Goal: Information Seeking & Learning: Find specific fact

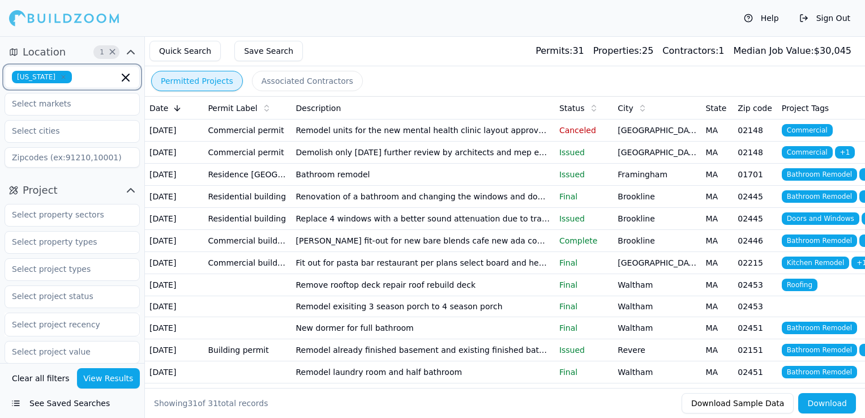
click at [126, 78] on icon "button" at bounding box center [125, 77] width 7 height 7
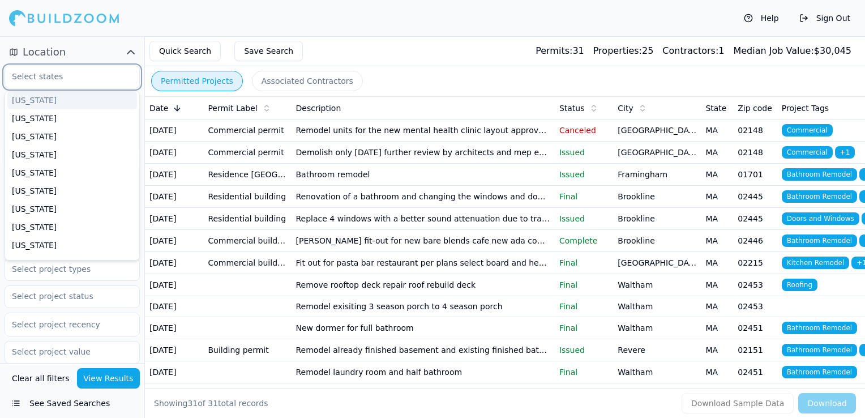
scroll to position [113, 0]
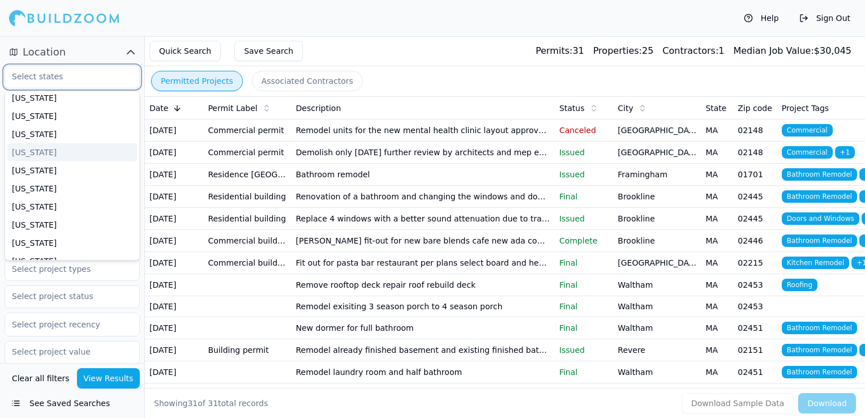
click at [35, 157] on div "[US_STATE]" at bounding box center [72, 152] width 130 height 18
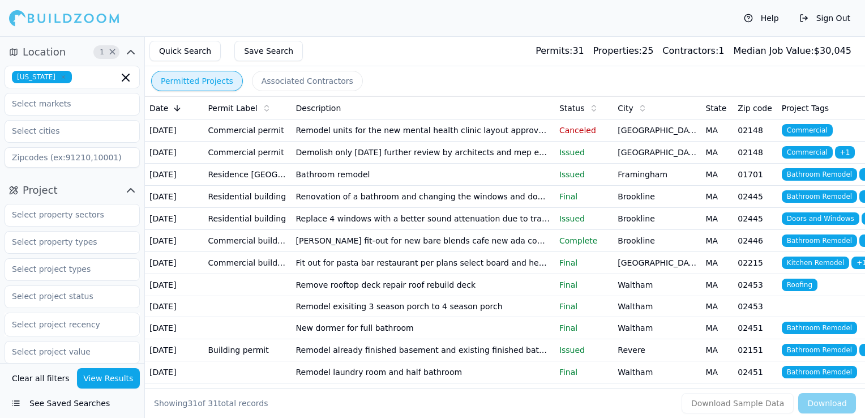
click at [321, 21] on div "Help Sign Out" at bounding box center [432, 18] width 865 height 36
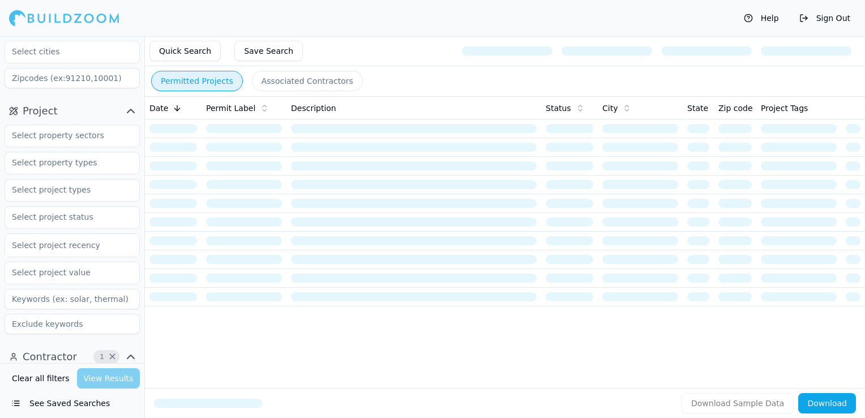
scroll to position [113, 0]
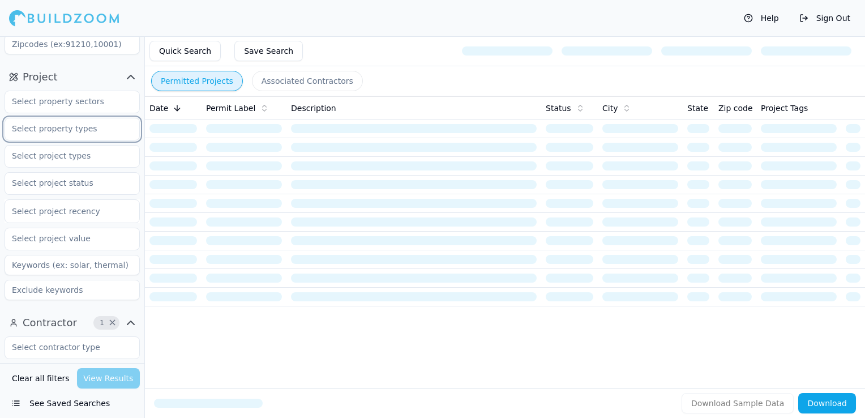
click at [75, 129] on input "text" at bounding box center [65, 128] width 120 height 20
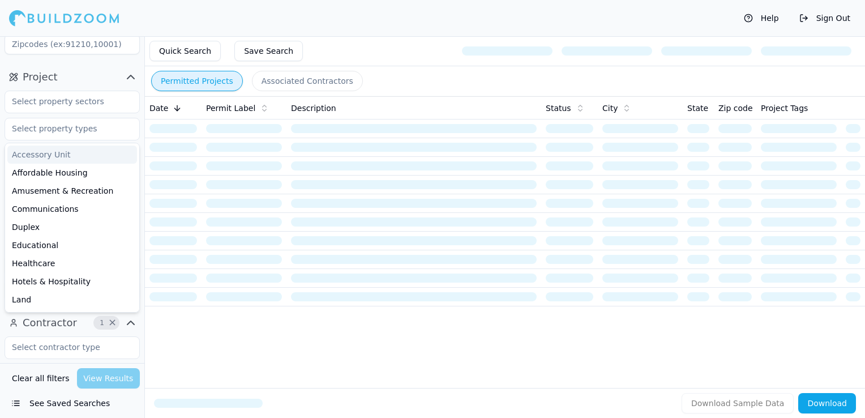
click at [326, 46] on div "Quick Search Save Search" at bounding box center [505, 51] width 720 height 30
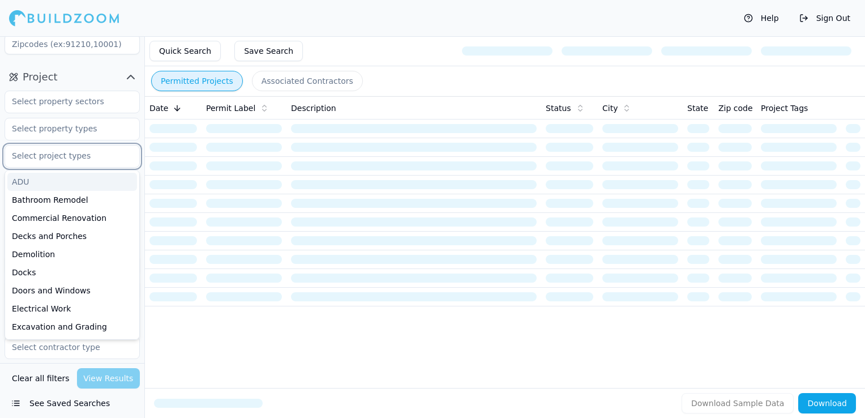
click at [69, 159] on input "text" at bounding box center [65, 156] width 120 height 20
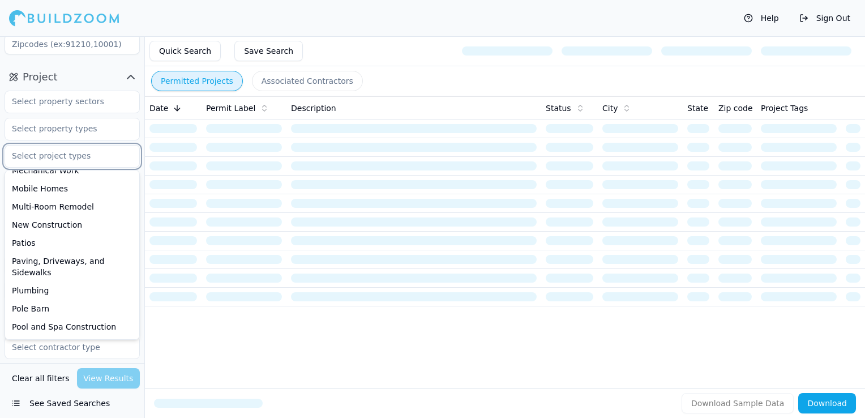
scroll to position [340, 0]
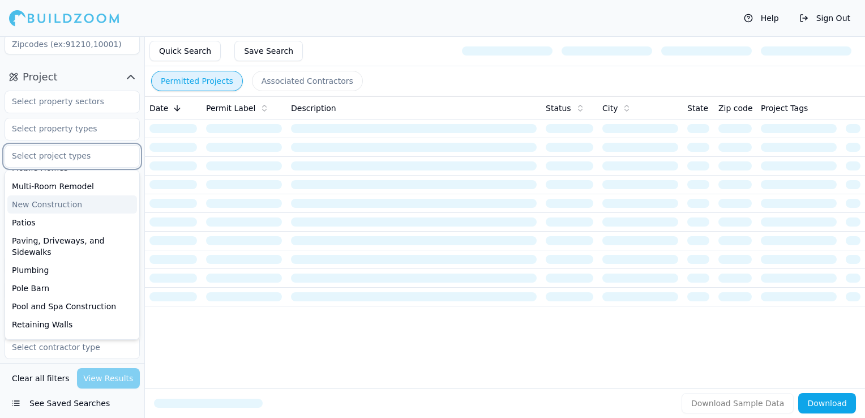
click at [57, 207] on div "New Construction" at bounding box center [72, 204] width 130 height 18
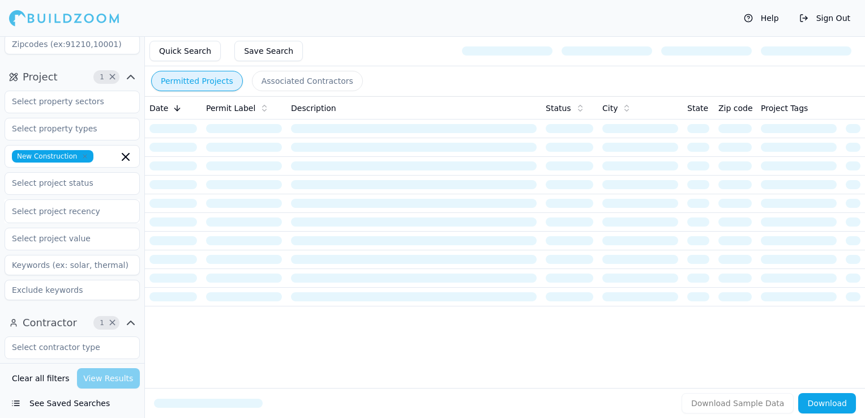
click at [347, 49] on div "Quick Search Save Search" at bounding box center [505, 51] width 720 height 30
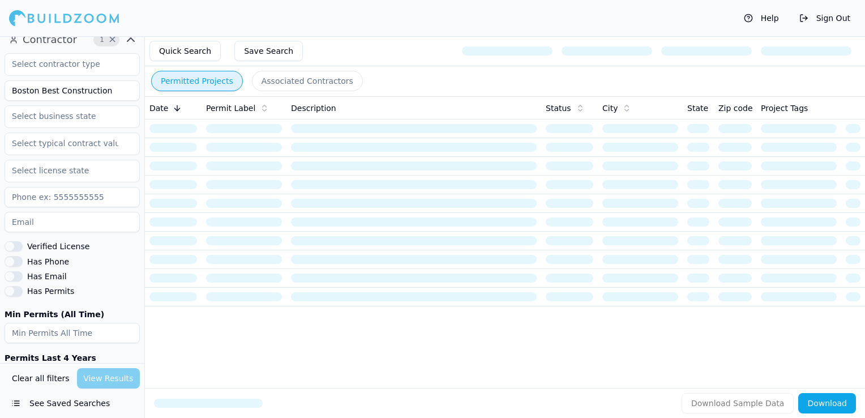
scroll to position [340, 0]
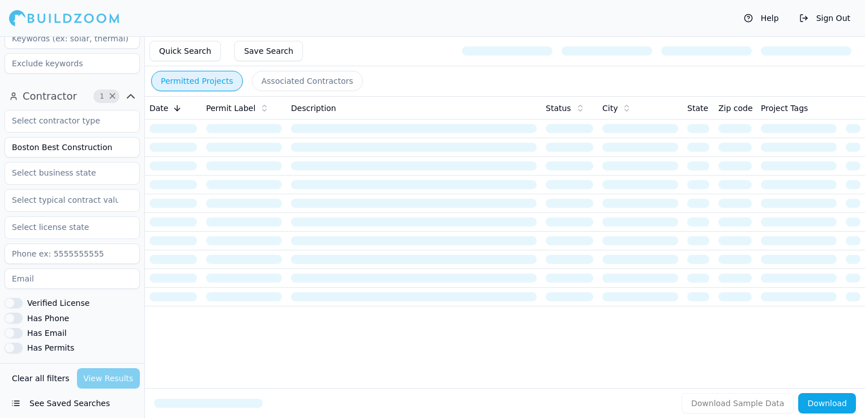
drag, startPoint x: 71, startPoint y: 137, endPoint x: -2, endPoint y: 139, distance: 73.6
click at [0, 139] on html "Help Sign Out Location 1 × [US_STATE] Project 1 × New Construction Select proje…" at bounding box center [432, 209] width 865 height 418
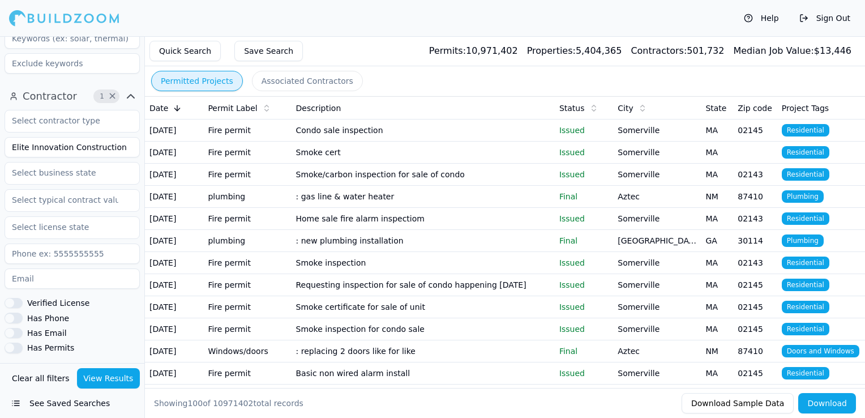
type input "Elite Innovation Construction"
click at [102, 378] on button "View Results" at bounding box center [108, 378] width 63 height 20
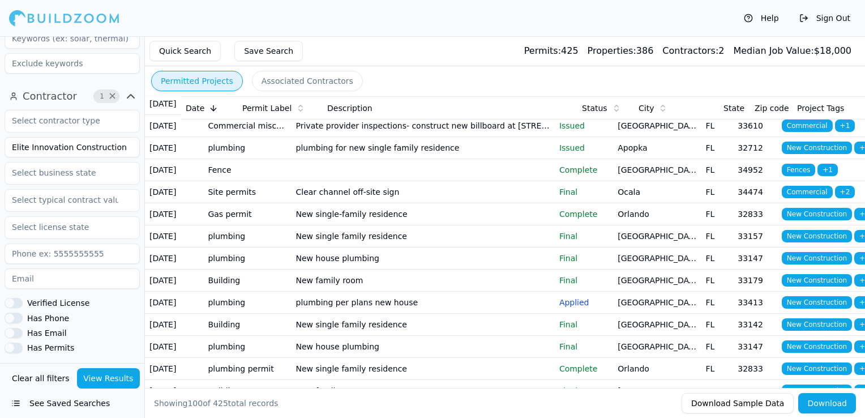
scroll to position [340, 0]
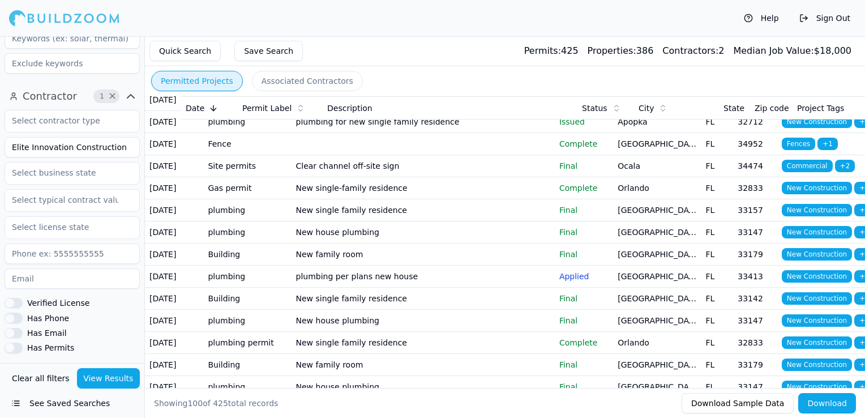
click at [458, 67] on td "New structural-resi-new sf development" at bounding box center [423, 56] width 263 height 22
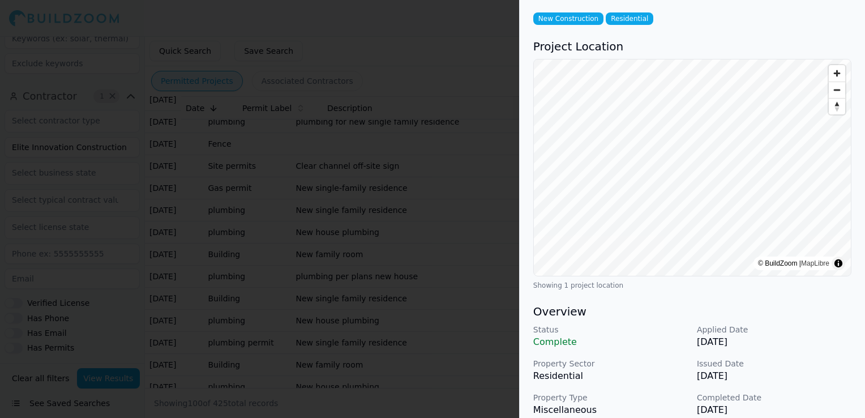
scroll to position [0, 0]
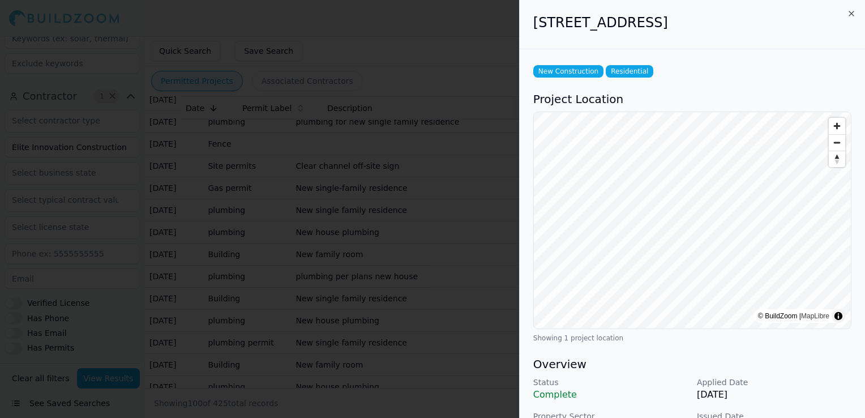
click at [485, 279] on div at bounding box center [432, 209] width 865 height 418
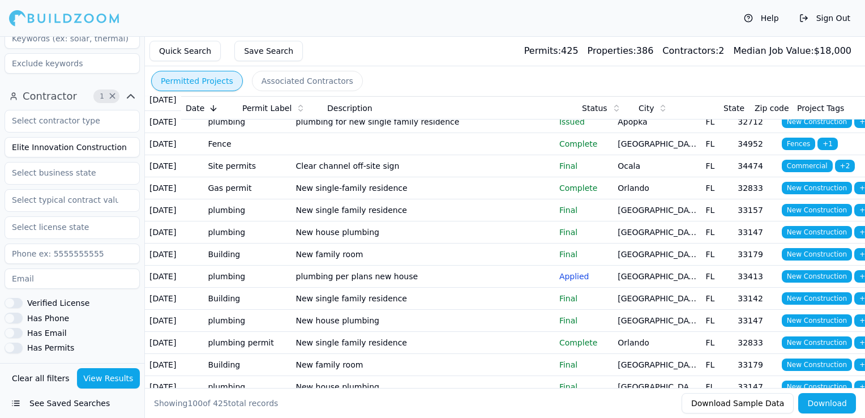
click at [471, 89] on td "New single-family residence" at bounding box center [423, 78] width 263 height 22
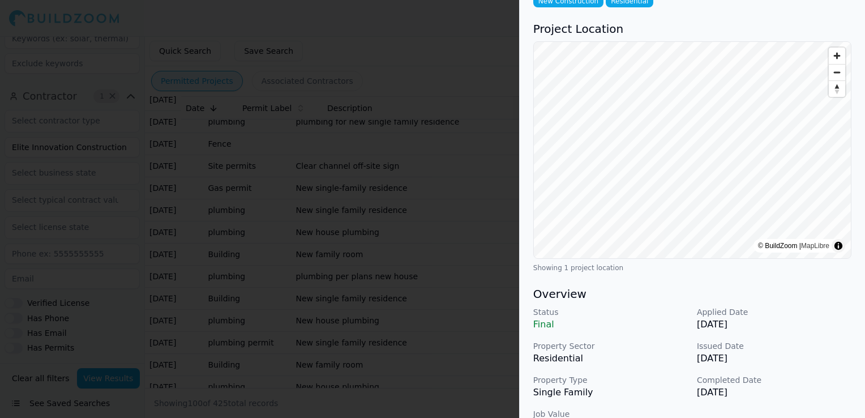
scroll to position [170, 0]
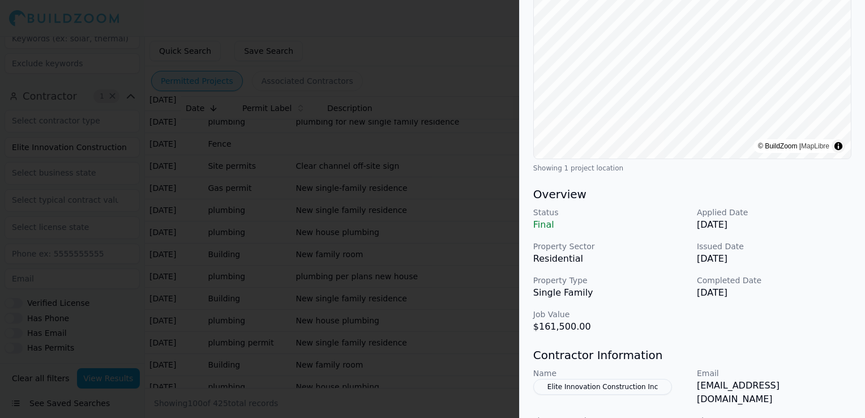
click at [421, 239] on div at bounding box center [432, 209] width 865 height 418
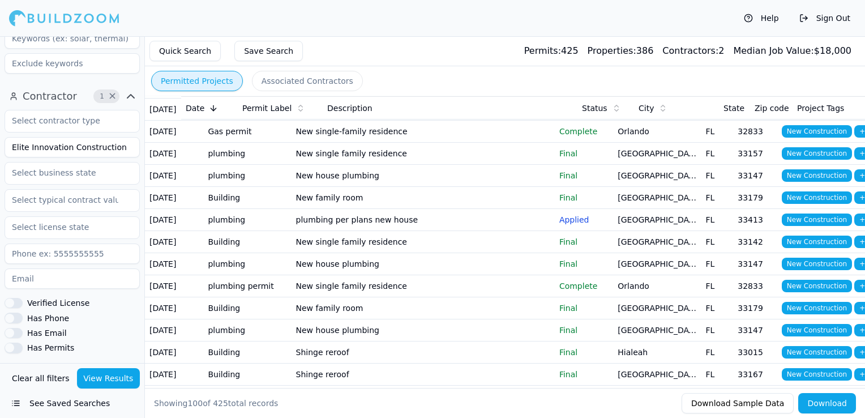
scroll to position [453, 0]
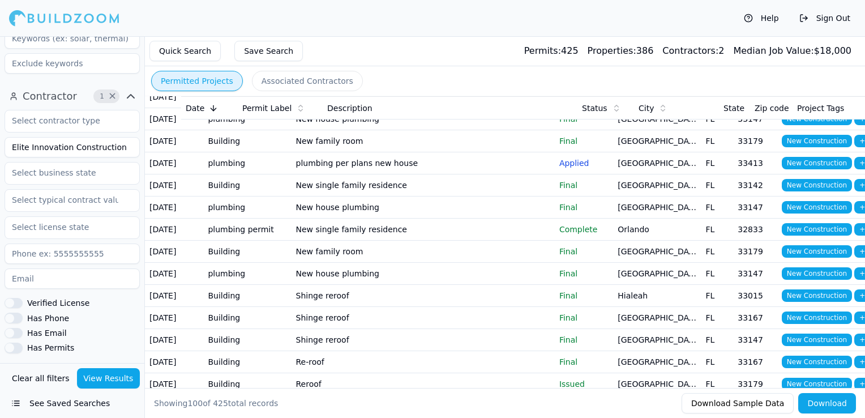
click at [443, 86] on td "New single-family residence" at bounding box center [423, 75] width 263 height 22
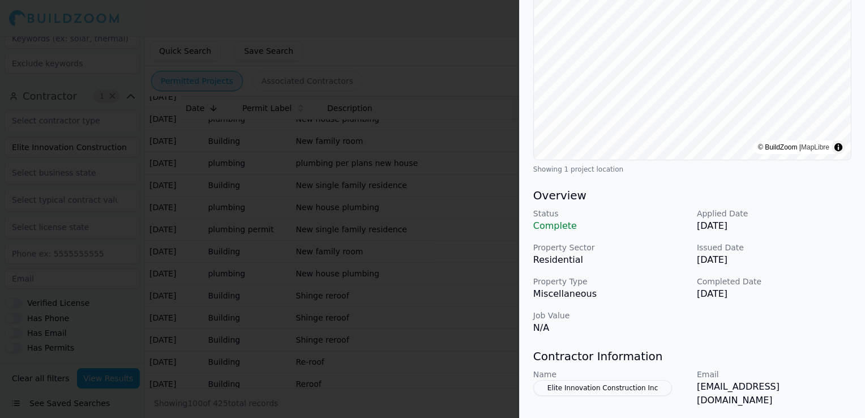
scroll to position [170, 0]
click at [383, 246] on div at bounding box center [432, 209] width 865 height 418
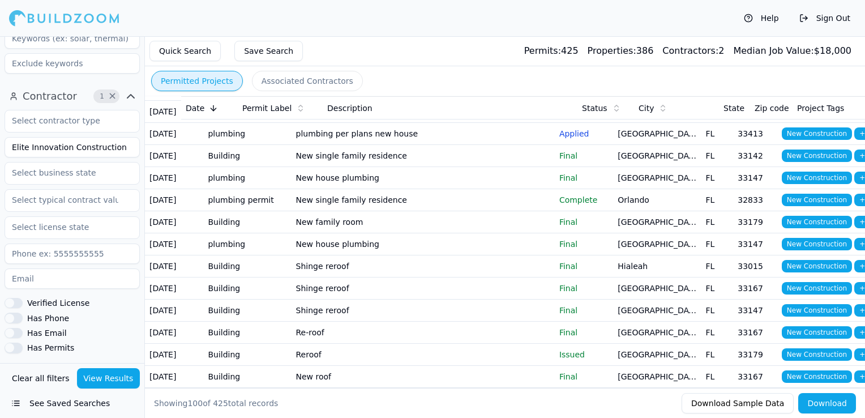
scroll to position [510, 0]
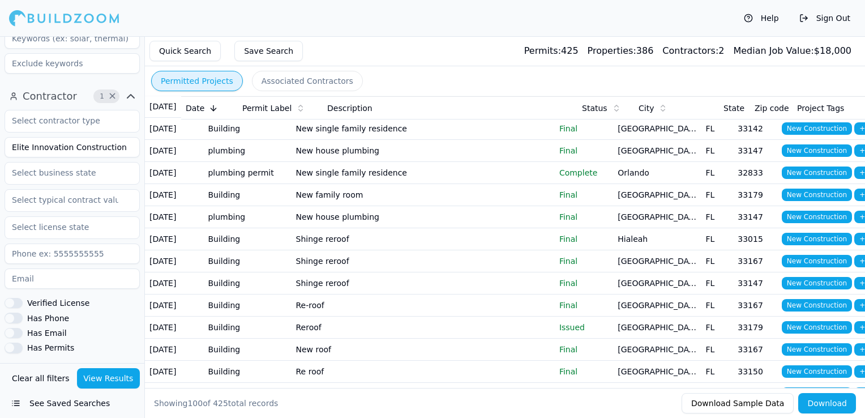
click at [421, 74] on td "New house plumbing" at bounding box center [423, 63] width 263 height 22
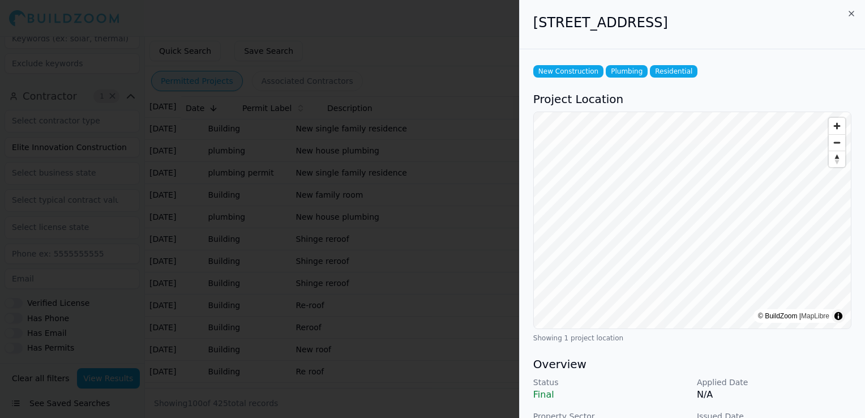
click at [421, 244] on div at bounding box center [432, 209] width 865 height 418
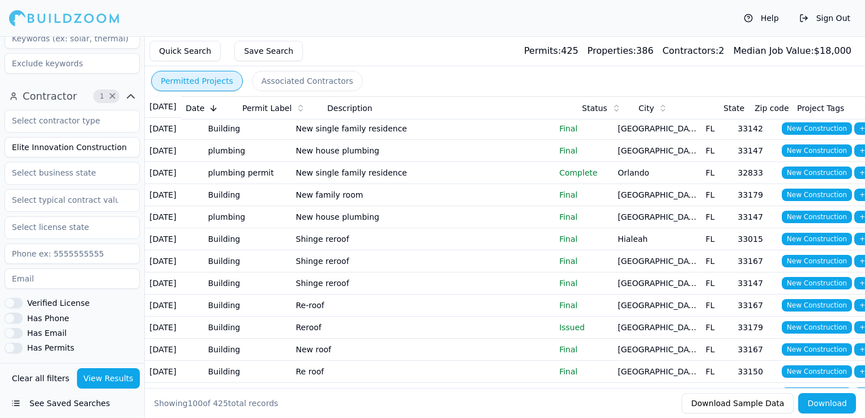
click at [414, 52] on td "New single family residence" at bounding box center [423, 40] width 263 height 22
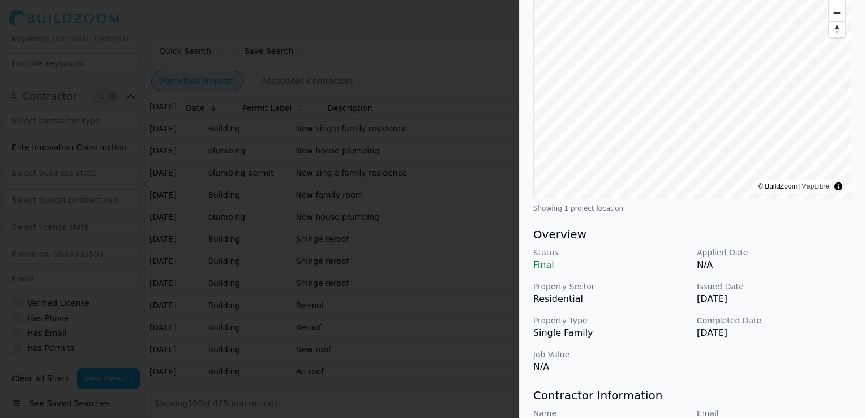
scroll to position [170, 0]
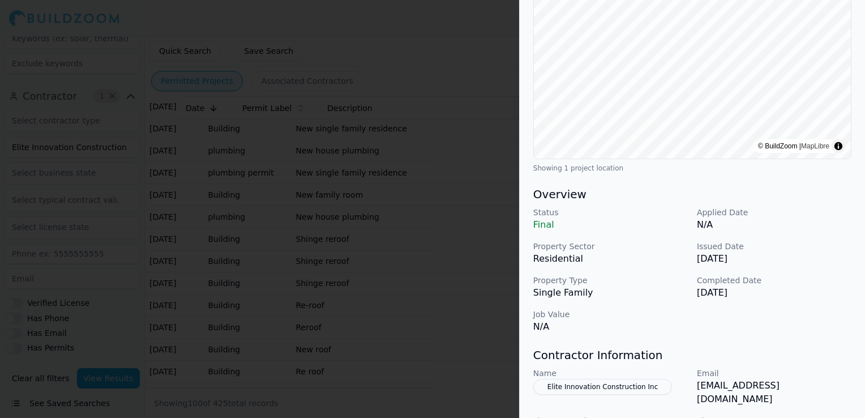
click at [403, 251] on div at bounding box center [432, 209] width 865 height 418
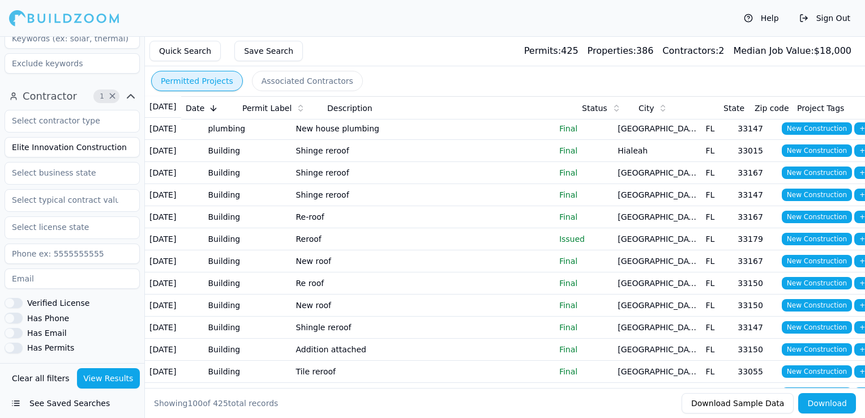
scroll to position [623, 0]
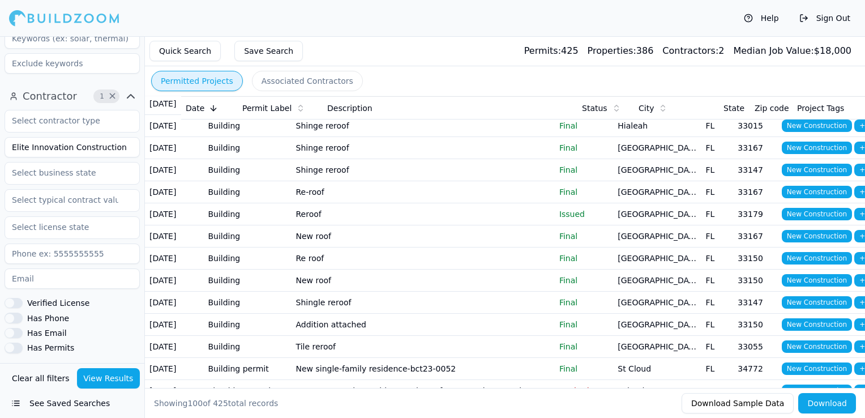
click at [434, 27] on td "New single family residence" at bounding box center [423, 16] width 263 height 22
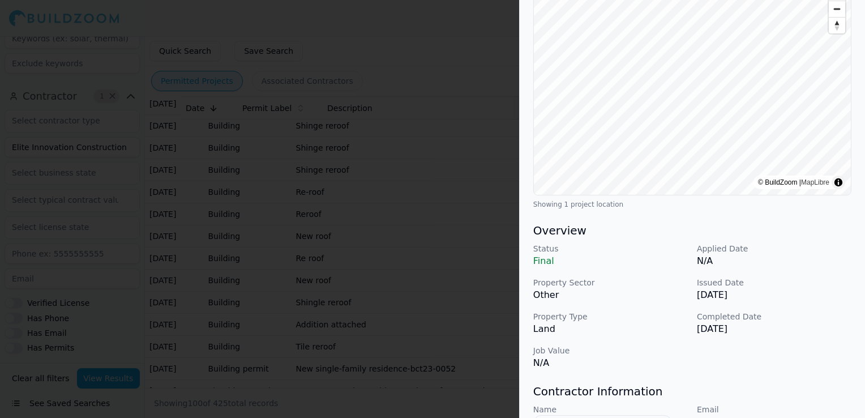
scroll to position [170, 0]
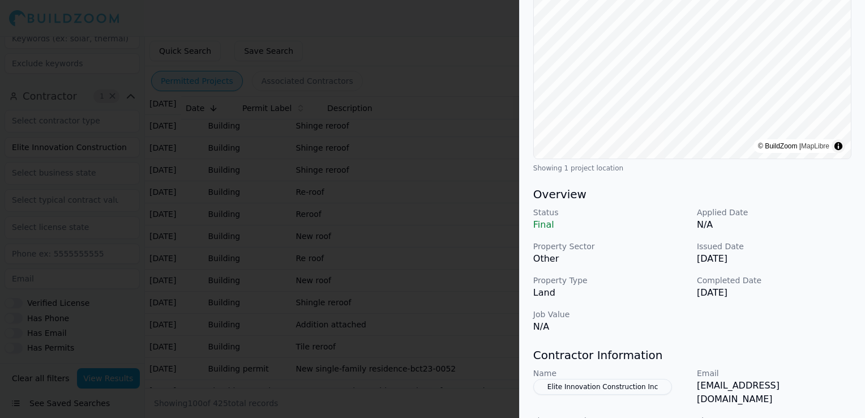
click at [383, 238] on div at bounding box center [432, 209] width 865 height 418
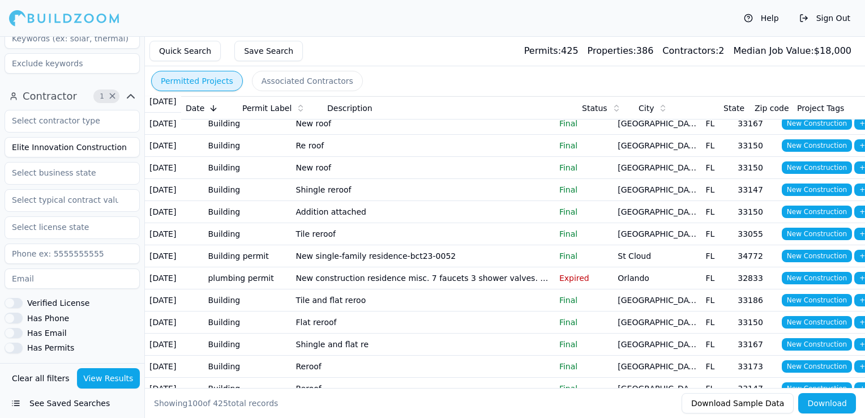
scroll to position [736, 0]
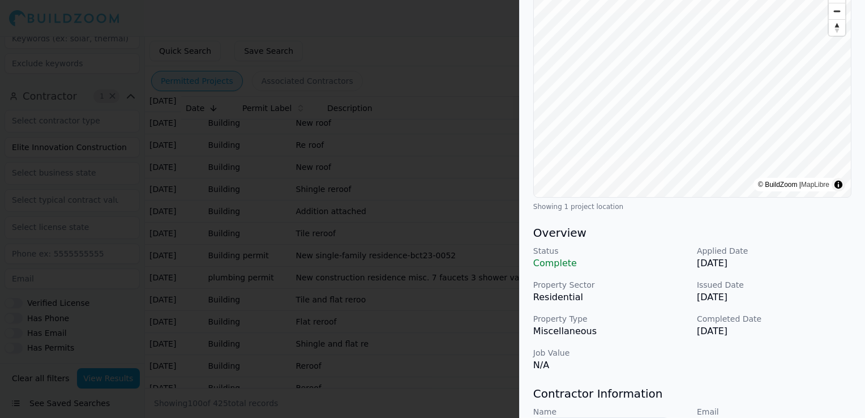
scroll to position [170, 0]
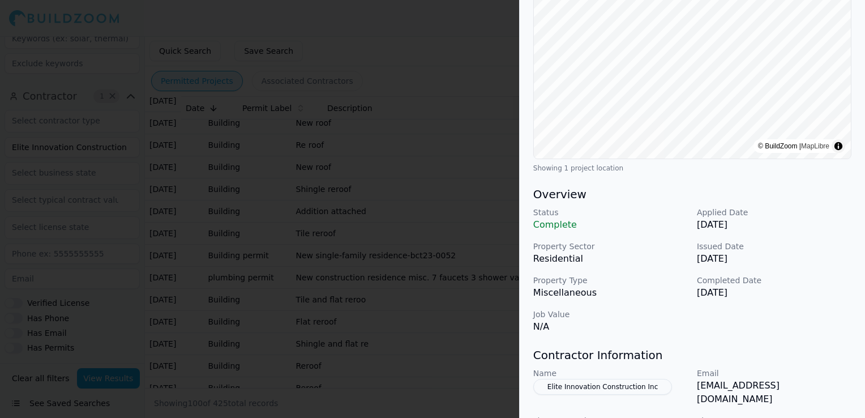
click at [456, 282] on div at bounding box center [432, 209] width 865 height 418
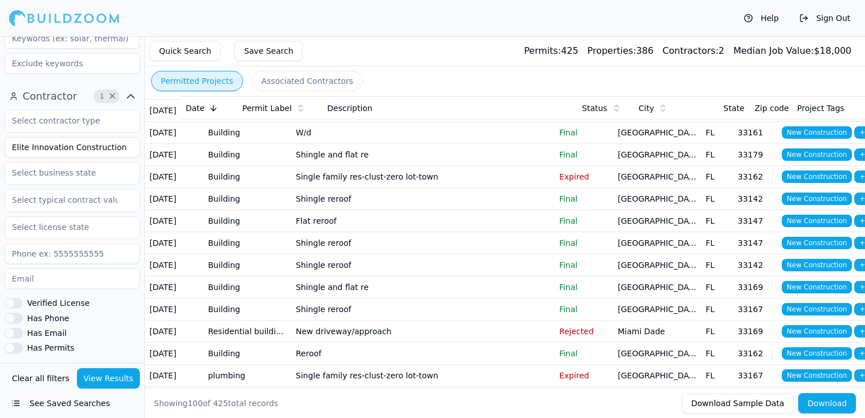
scroll to position [1133, 0]
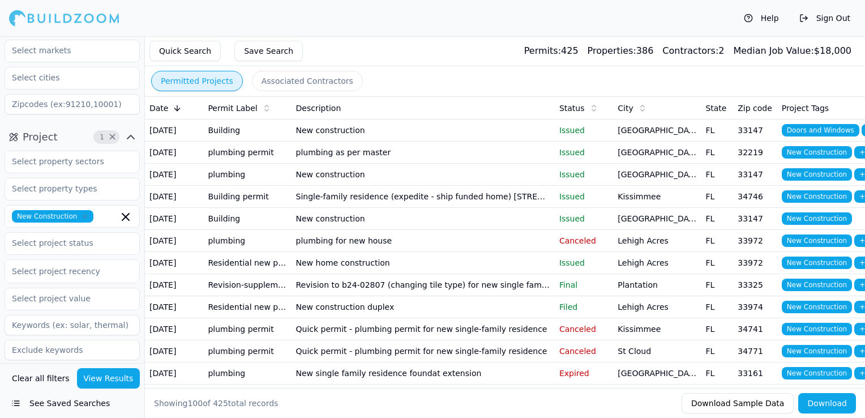
scroll to position [49, 0]
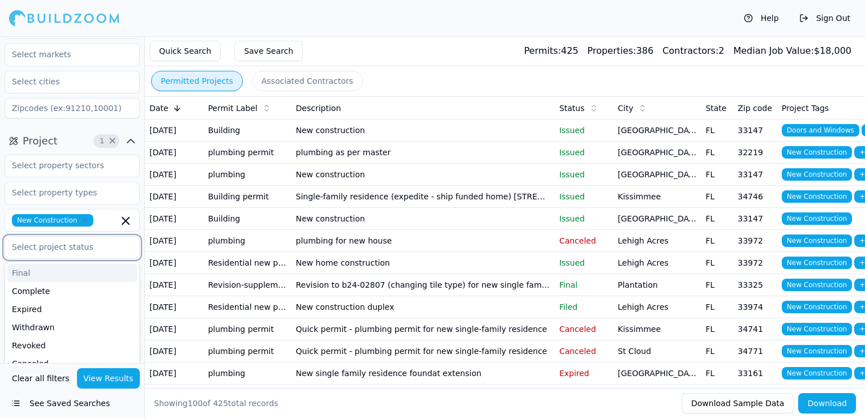
click at [48, 252] on input "text" at bounding box center [65, 247] width 120 height 20
click at [42, 274] on div "Final" at bounding box center [72, 273] width 130 height 18
click at [53, 275] on div "Complete" at bounding box center [72, 273] width 130 height 18
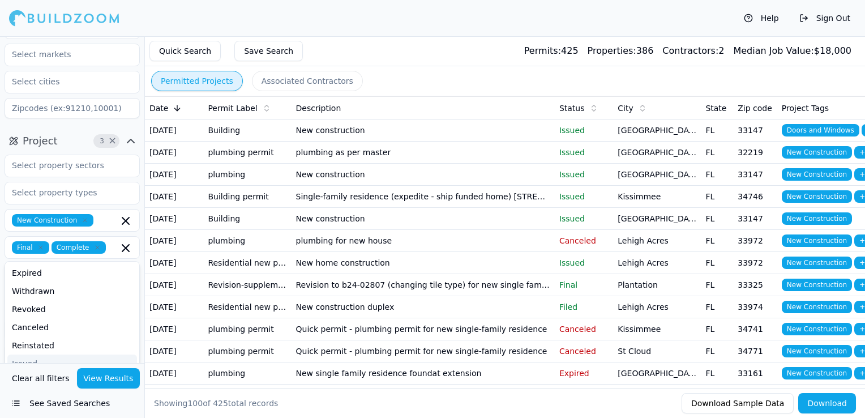
click at [107, 382] on button "View Results" at bounding box center [108, 378] width 63 height 20
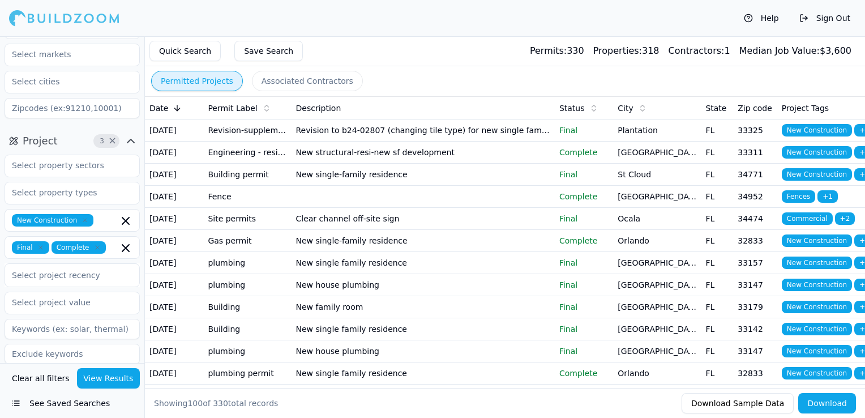
click at [473, 164] on td "New structural-resi-new sf development" at bounding box center [423, 153] width 263 height 22
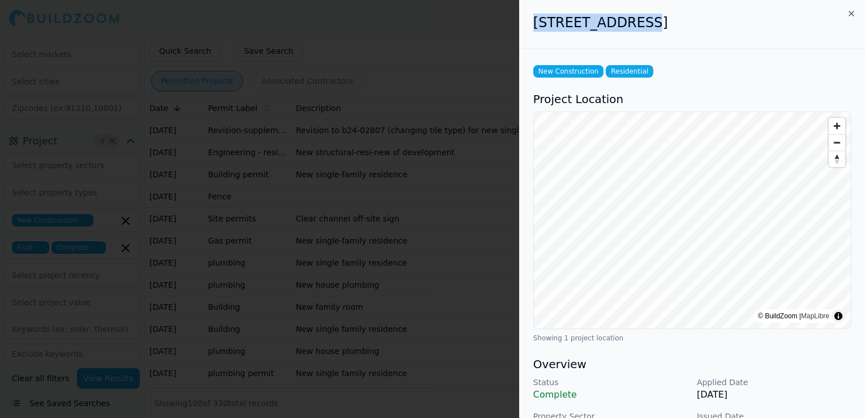
drag, startPoint x: 535, startPoint y: 22, endPoint x: 634, endPoint y: 15, distance: 99.3
click at [634, 15] on h2 "[STREET_ADDRESS]" at bounding box center [692, 23] width 318 height 18
drag, startPoint x: 634, startPoint y: 15, endPoint x: 620, endPoint y: 22, distance: 16.0
copy h2 "[STREET_ADDRESS]"
drag, startPoint x: 640, startPoint y: 25, endPoint x: 756, endPoint y: 23, distance: 116.1
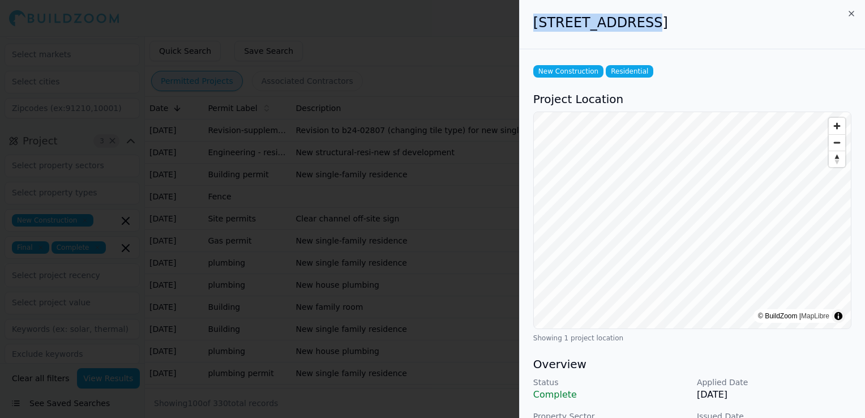
click at [756, 23] on h2 "[STREET_ADDRESS]" at bounding box center [692, 23] width 318 height 18
drag, startPoint x: 756, startPoint y: 23, endPoint x: 747, endPoint y: 22, distance: 8.6
copy h2 "[GEOGRAPHIC_DATA], [GEOGRAPHIC_DATA]"
click at [454, 196] on div at bounding box center [432, 209] width 865 height 418
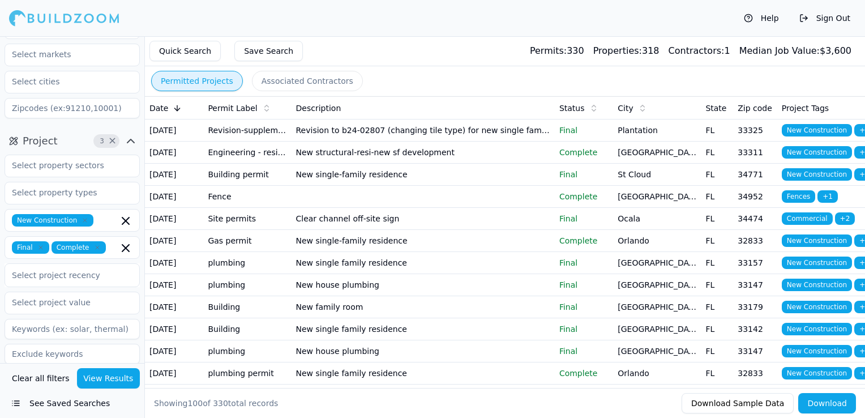
click at [454, 186] on td "New single-family residence" at bounding box center [423, 175] width 263 height 22
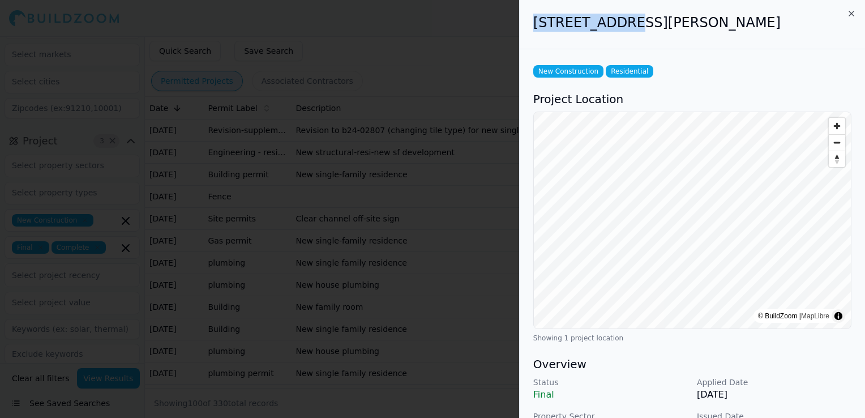
drag, startPoint x: 533, startPoint y: 28, endPoint x: 620, endPoint y: 31, distance: 86.7
click at [620, 31] on h2 "[STREET_ADDRESS][PERSON_NAME]" at bounding box center [692, 23] width 318 height 18
drag, startPoint x: 620, startPoint y: 31, endPoint x: 604, endPoint y: 24, distance: 16.5
copy h2 "[STREET_ADDRESS][PERSON_NAME]"
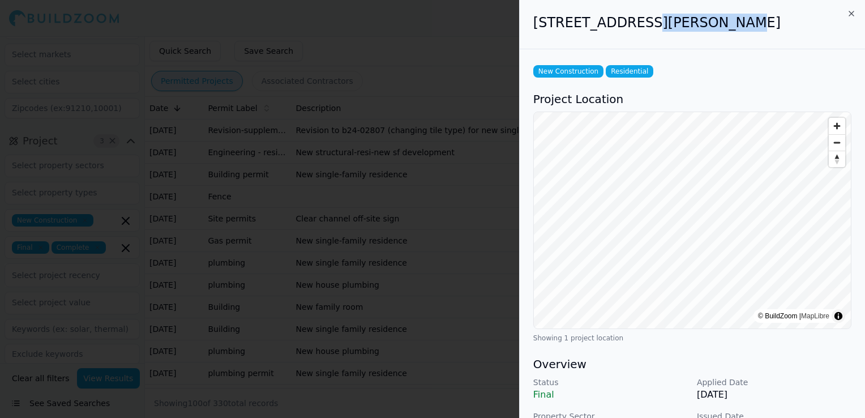
drag, startPoint x: 631, startPoint y: 22, endPoint x: 698, endPoint y: 25, distance: 66.3
click at [698, 25] on h2 "[STREET_ADDRESS][PERSON_NAME]" at bounding box center [692, 23] width 318 height 18
drag, startPoint x: 698, startPoint y: 25, endPoint x: 691, endPoint y: 23, distance: 7.2
copy h2 "[GEOGRAPHIC_DATA], [GEOGRAPHIC_DATA]"
click at [476, 189] on div at bounding box center [432, 209] width 865 height 418
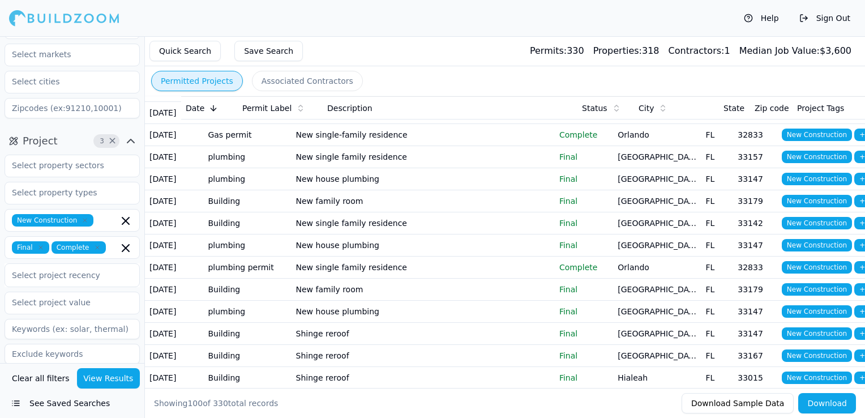
scroll to position [113, 0]
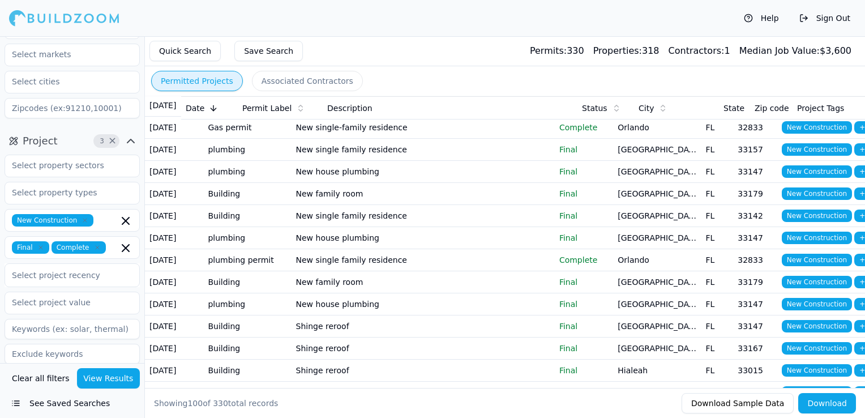
click at [445, 139] on td "New single-family residence" at bounding box center [423, 128] width 263 height 22
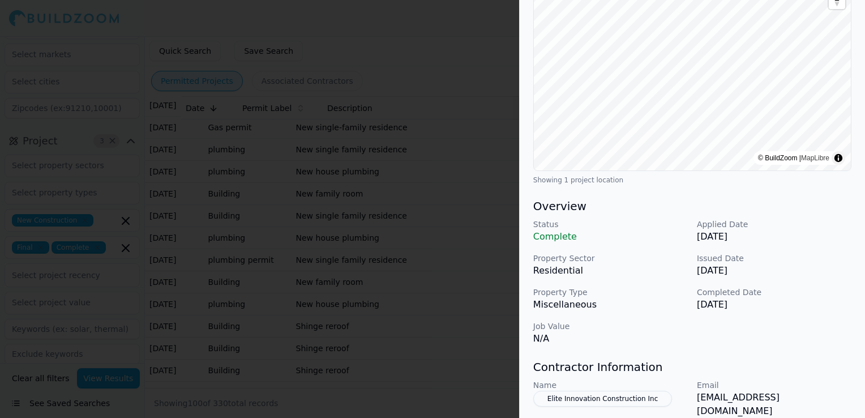
scroll to position [170, 0]
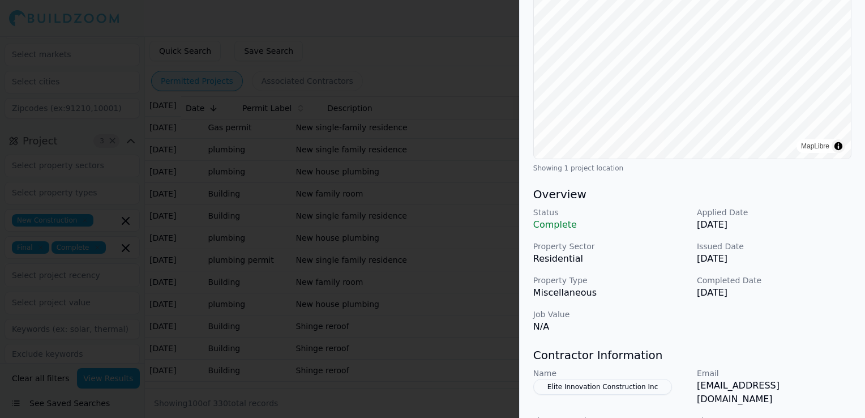
click at [422, 279] on div at bounding box center [432, 209] width 865 height 418
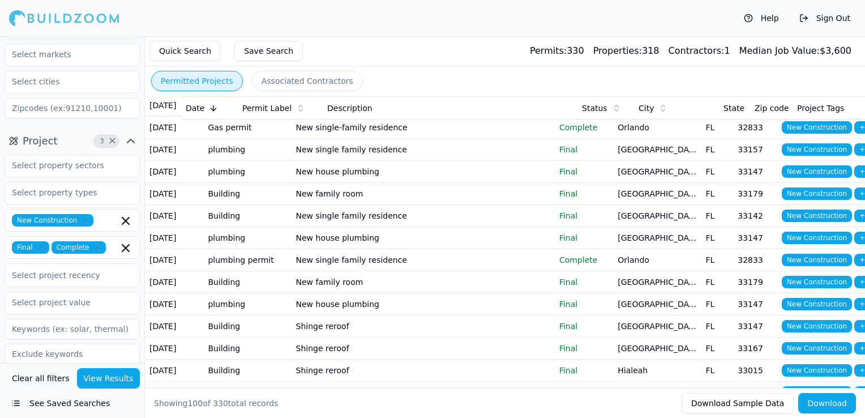
click at [365, 161] on td "New single family residence" at bounding box center [423, 150] width 263 height 22
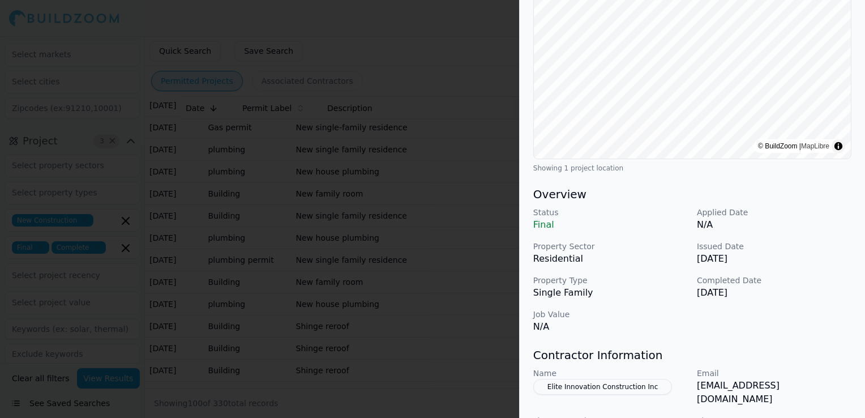
click at [384, 203] on div at bounding box center [432, 209] width 865 height 418
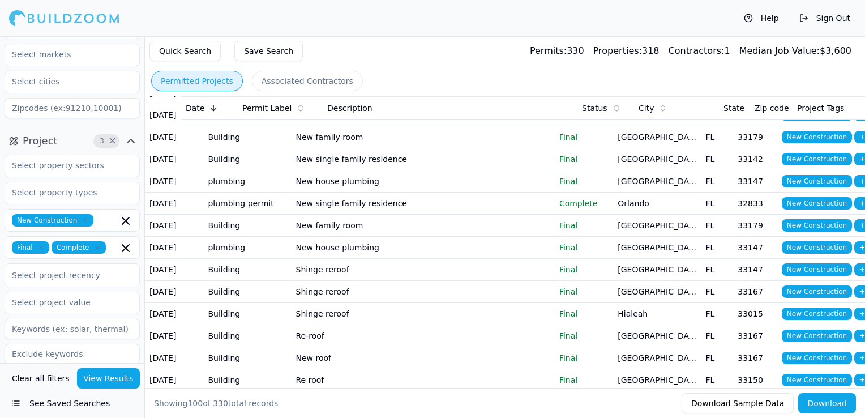
click at [375, 170] on td "New single family residence" at bounding box center [423, 159] width 263 height 22
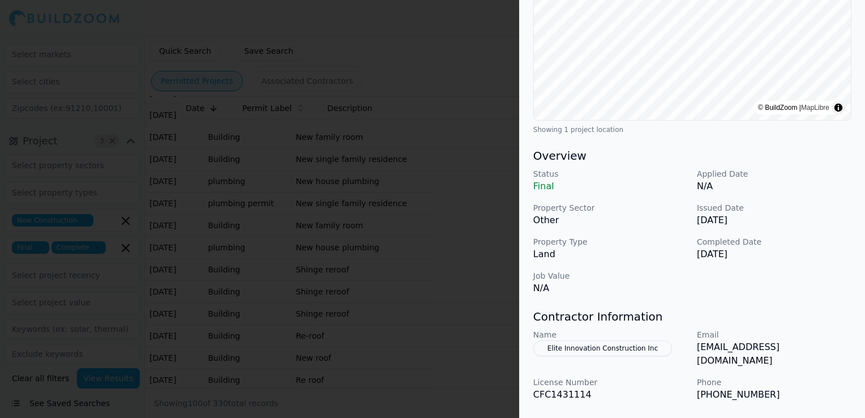
scroll to position [227, 0]
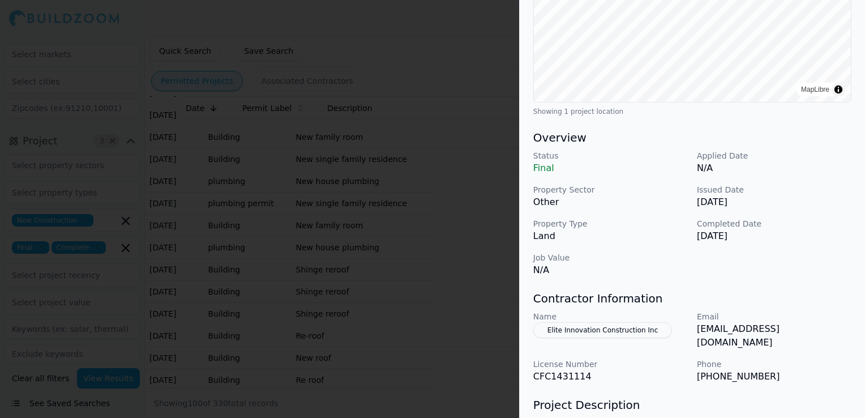
click at [426, 289] on div at bounding box center [432, 209] width 865 height 418
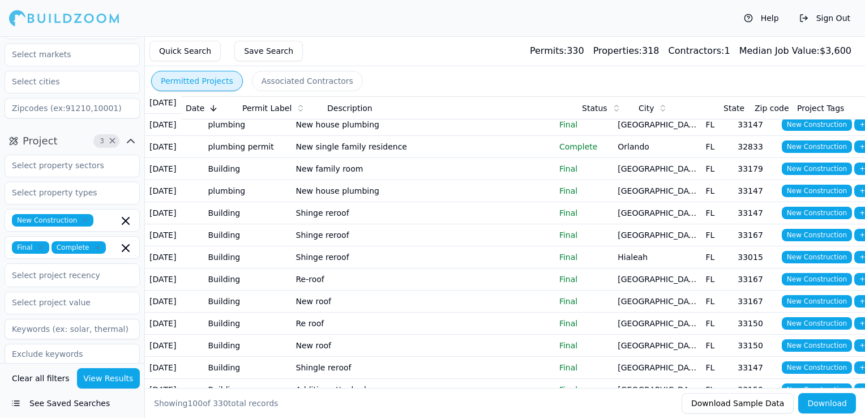
click at [407, 158] on td "New single family residence" at bounding box center [423, 147] width 263 height 22
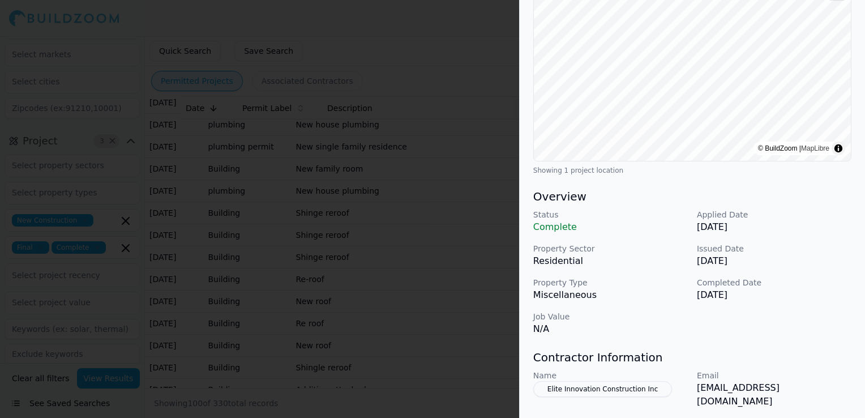
scroll to position [170, 0]
click at [417, 276] on div at bounding box center [432, 209] width 865 height 418
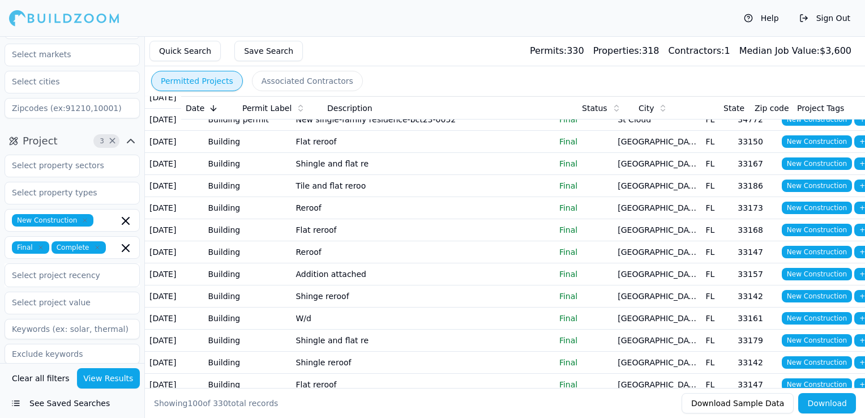
scroll to position [566, 0]
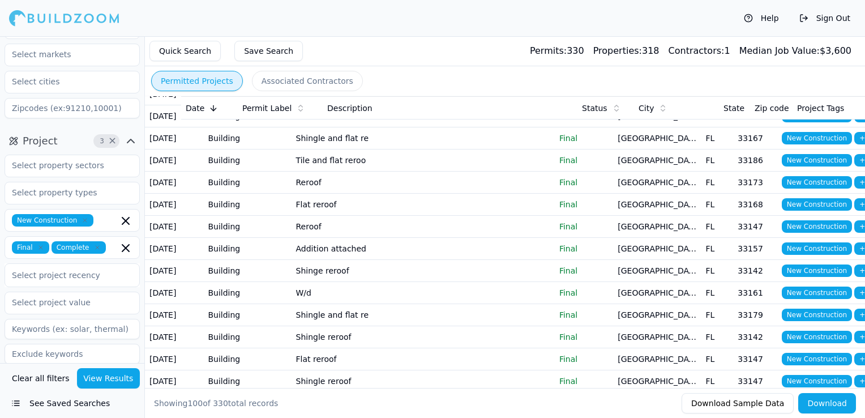
click at [401, 105] on td "New single-family residence-bct23-0052" at bounding box center [423, 94] width 263 height 22
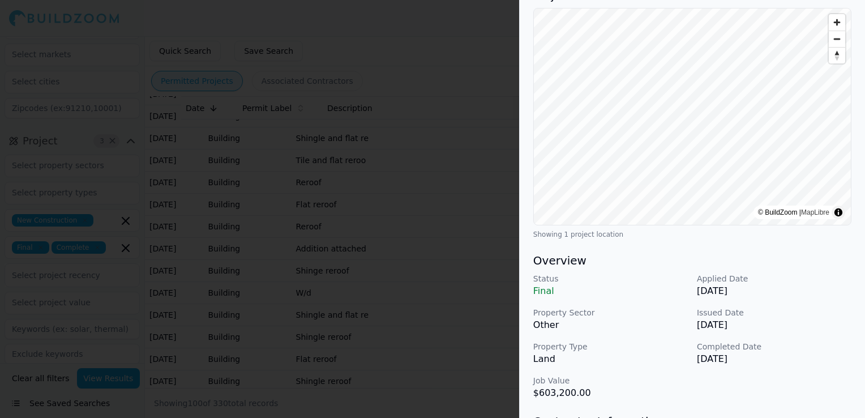
scroll to position [0, 0]
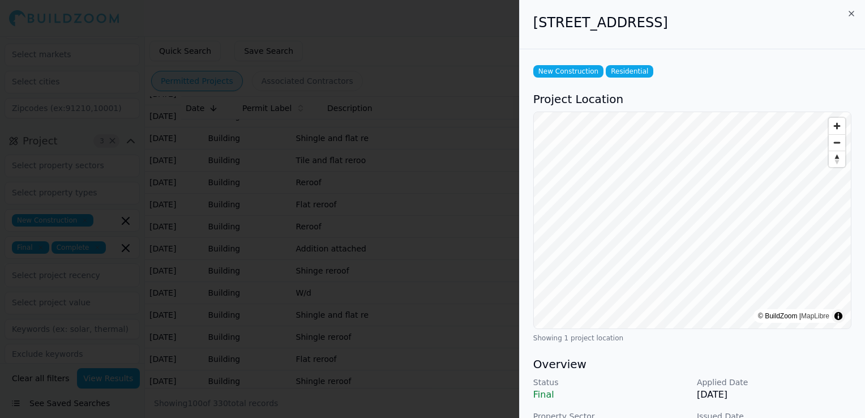
drag, startPoint x: 535, startPoint y: 23, endPoint x: 680, endPoint y: 23, distance: 145.5
click at [680, 23] on h2 "[STREET_ADDRESS]" at bounding box center [692, 23] width 318 height 18
drag, startPoint x: 680, startPoint y: 23, endPoint x: 664, endPoint y: 28, distance: 16.7
copy h2 "[STREET_ADDRESS]"
drag, startPoint x: 690, startPoint y: 22, endPoint x: 761, endPoint y: 23, distance: 71.4
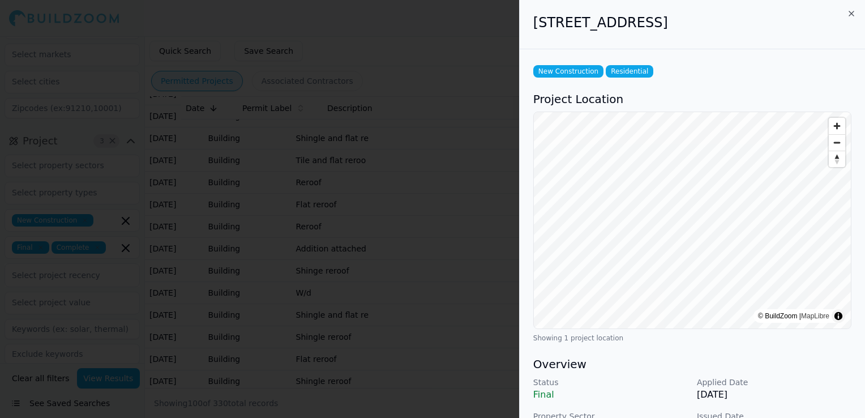
click at [761, 23] on h2 "[STREET_ADDRESS]" at bounding box center [692, 23] width 318 height 18
copy h2 "[GEOGRAPHIC_DATA], [GEOGRAPHIC_DATA]"
click at [483, 219] on div at bounding box center [432, 209] width 865 height 418
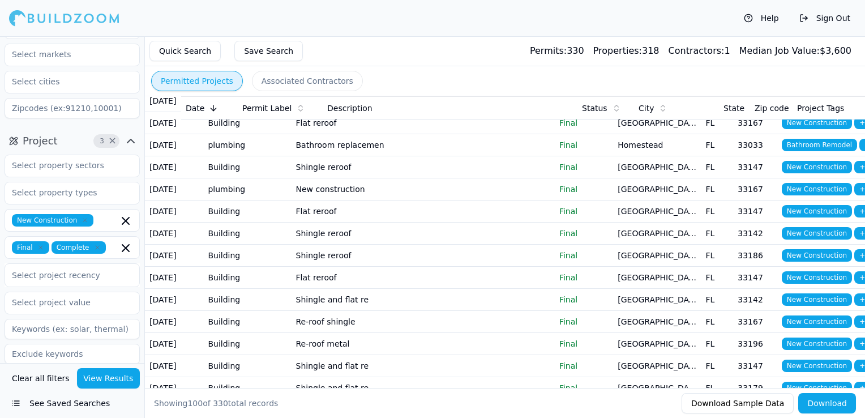
scroll to position [1529, 0]
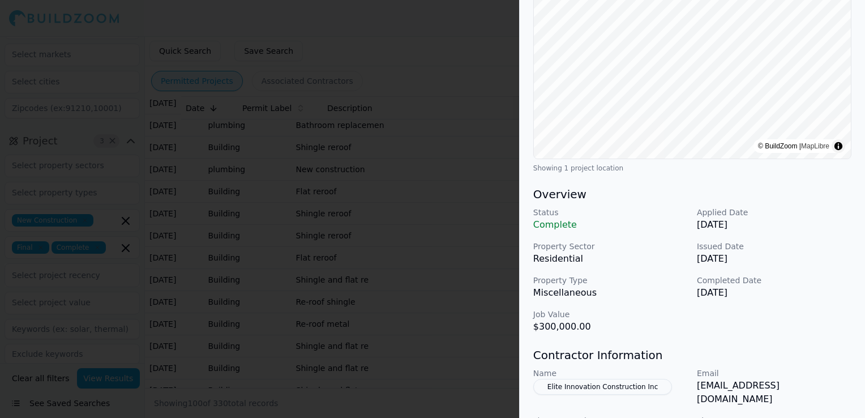
scroll to position [113, 0]
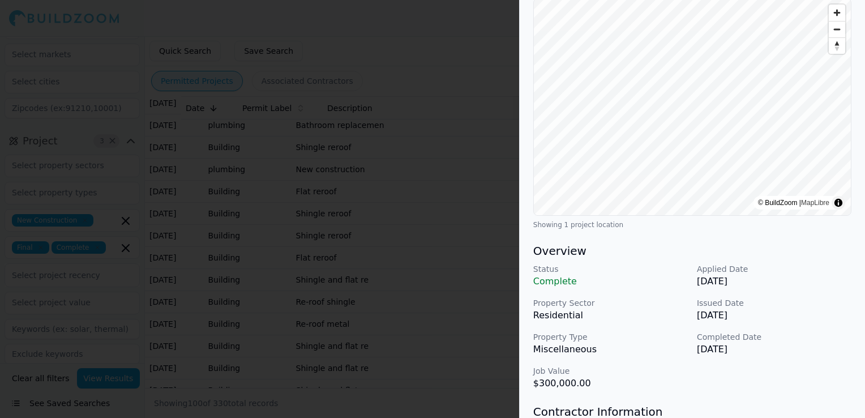
click at [284, 250] on div at bounding box center [432, 209] width 865 height 418
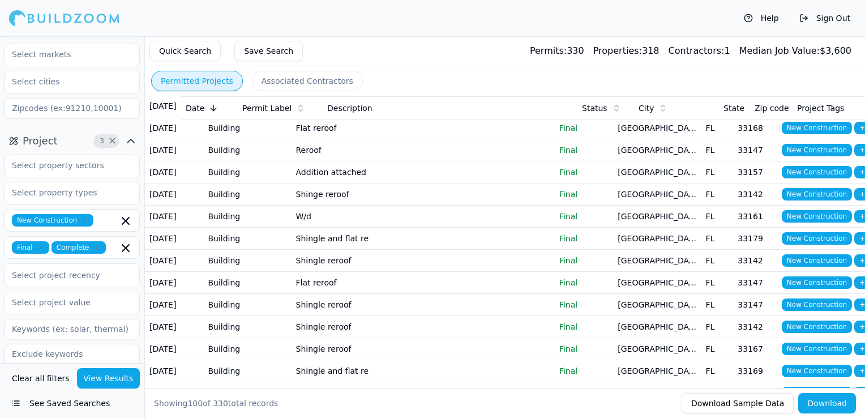
scroll to position [623, 0]
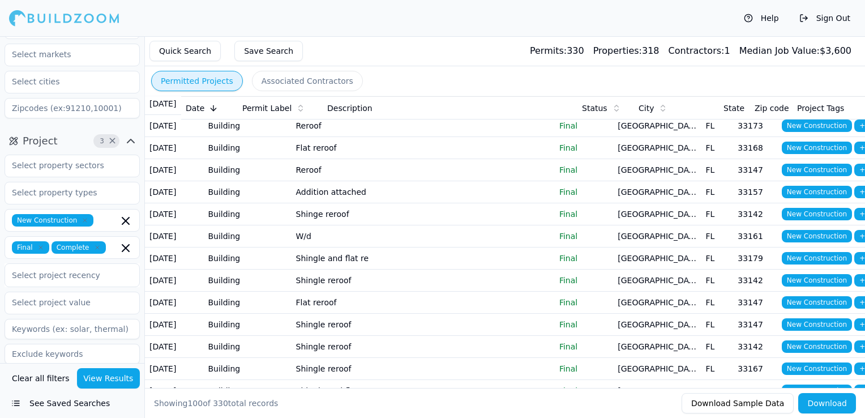
click at [361, 49] on td "New single-family residence-bct23-0052" at bounding box center [423, 38] width 263 height 22
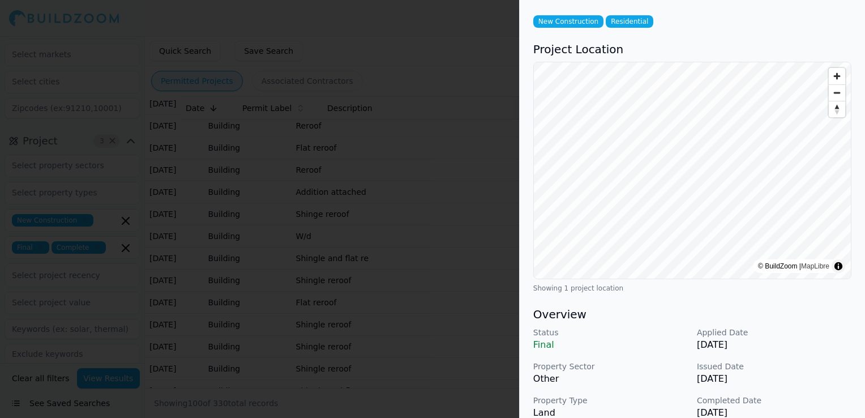
scroll to position [170, 0]
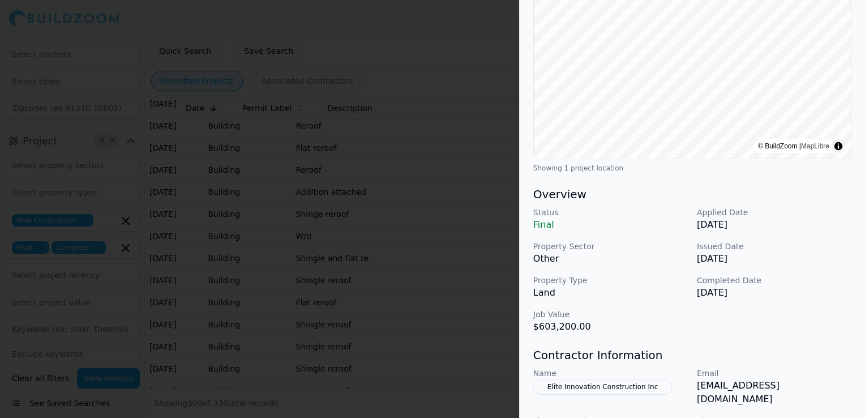
drag, startPoint x: 374, startPoint y: 307, endPoint x: 375, endPoint y: 301, distance: 6.3
click at [374, 304] on div at bounding box center [432, 209] width 865 height 418
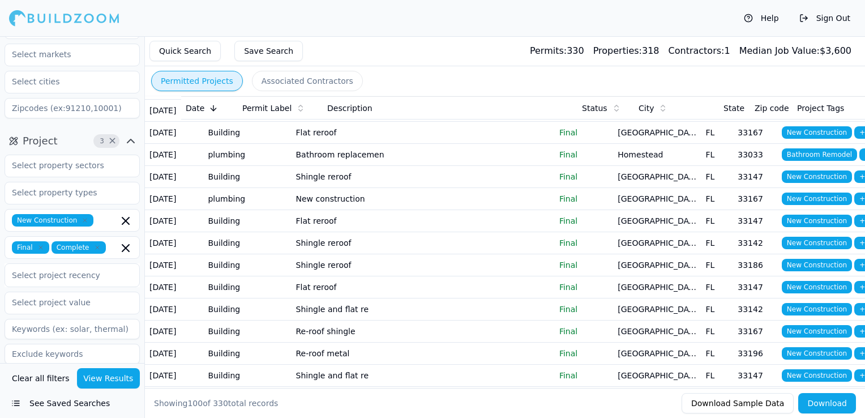
scroll to position [1529, 0]
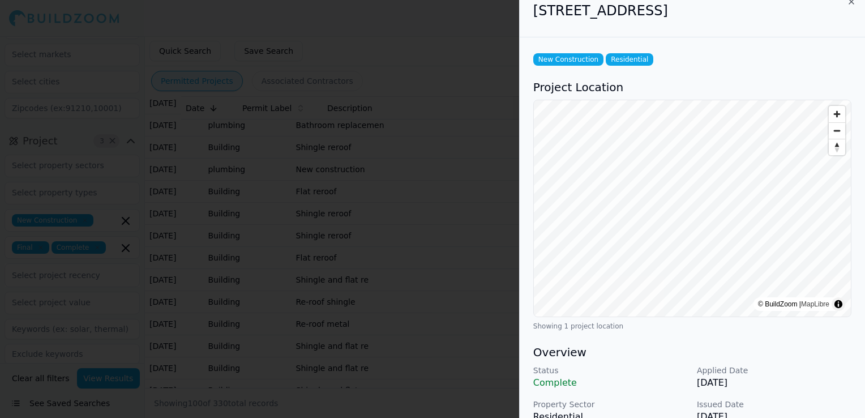
scroll to position [0, 0]
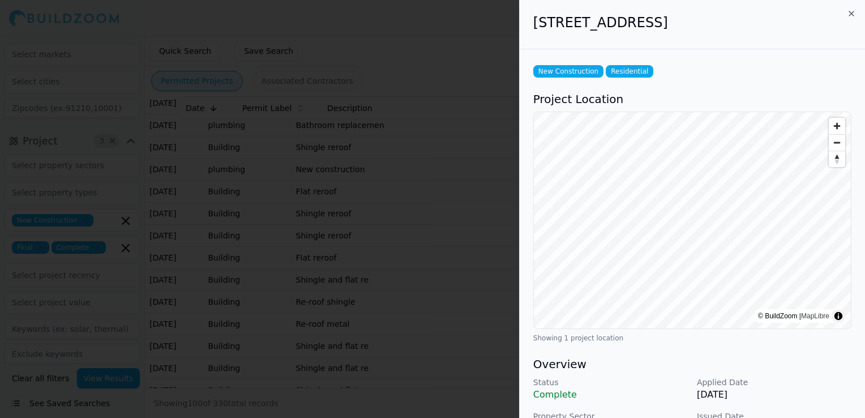
click at [356, 181] on div at bounding box center [432, 209] width 865 height 418
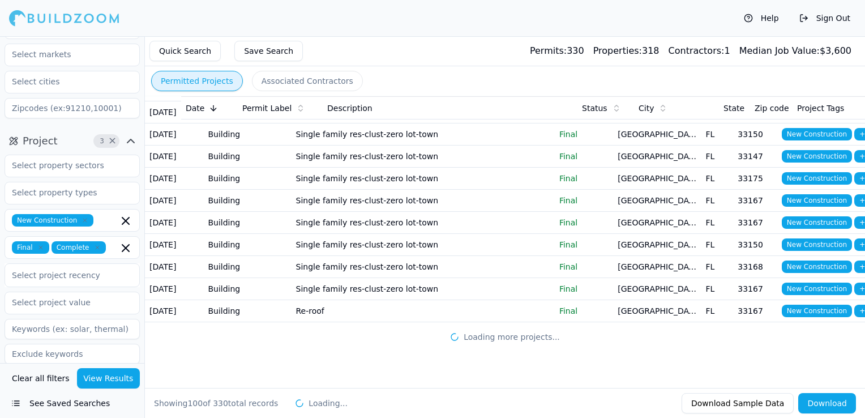
scroll to position [2435, 0]
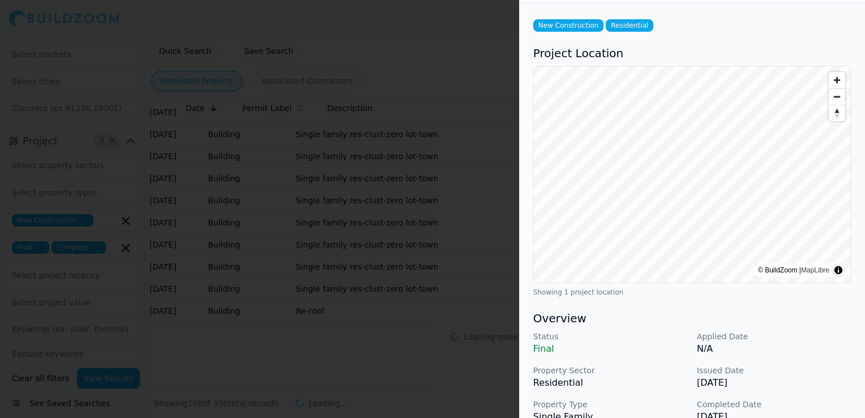
scroll to position [113, 0]
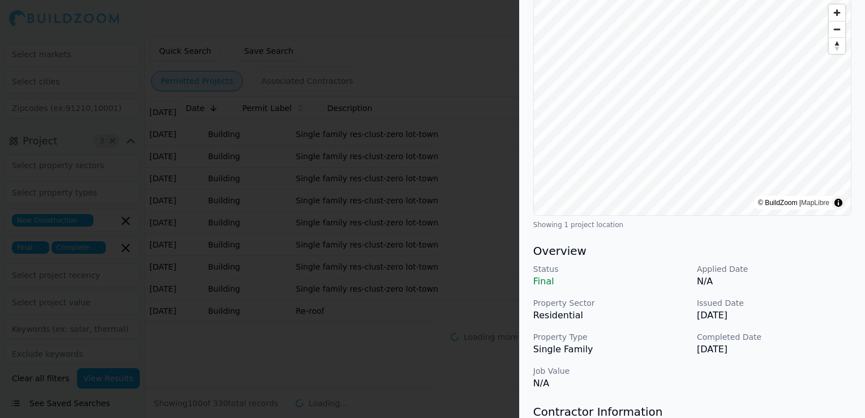
click at [381, 288] on div at bounding box center [432, 209] width 865 height 418
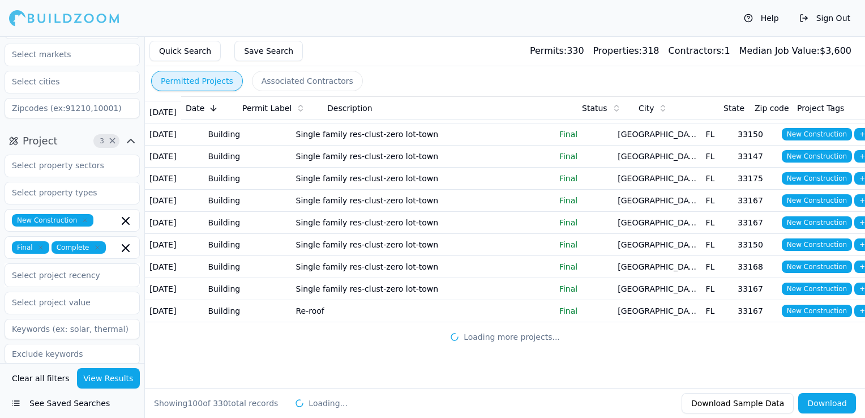
scroll to position [2854, 0]
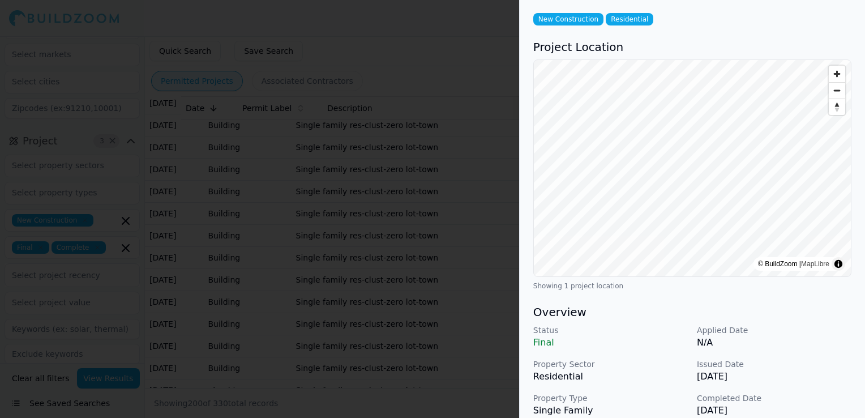
scroll to position [170, 0]
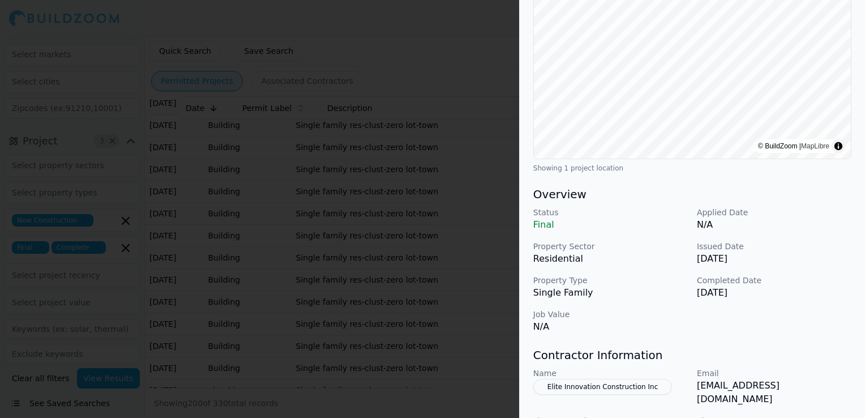
click at [370, 259] on div at bounding box center [432, 209] width 865 height 418
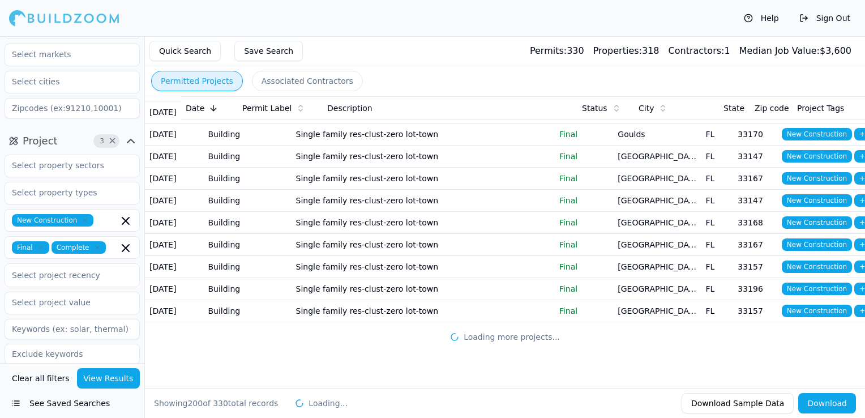
scroll to position [5346, 0]
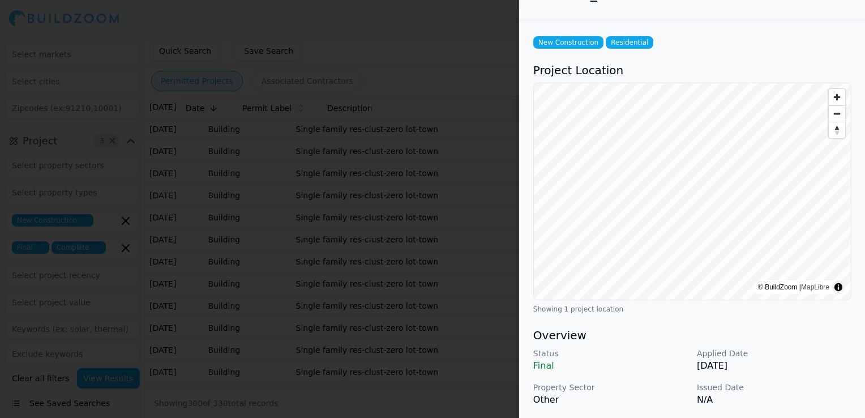
scroll to position [0, 0]
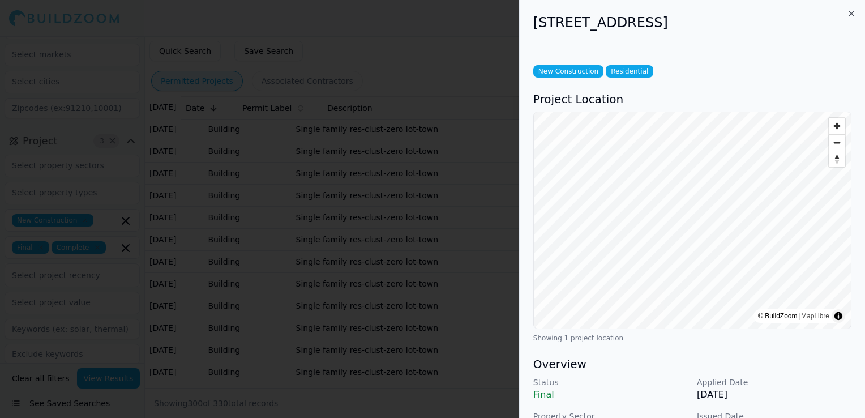
drag, startPoint x: 548, startPoint y: 23, endPoint x: 655, endPoint y: 27, distance: 106.5
click at [655, 27] on h2 "[STREET_ADDRESS]" at bounding box center [692, 23] width 318 height 18
drag, startPoint x: 655, startPoint y: 27, endPoint x: 643, endPoint y: 24, distance: 11.7
copy h2 "[STREET_ADDRESS]"
drag, startPoint x: 663, startPoint y: 21, endPoint x: 777, endPoint y: 19, distance: 115.0
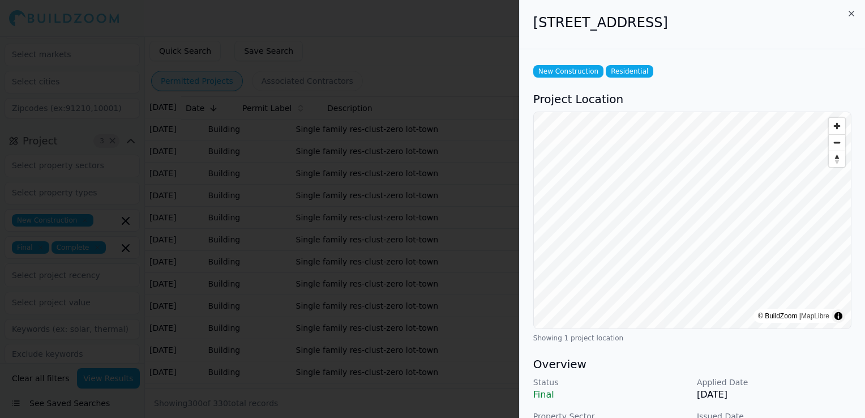
click at [777, 19] on h2 "[STREET_ADDRESS]" at bounding box center [692, 23] width 318 height 18
drag, startPoint x: 777, startPoint y: 19, endPoint x: 771, endPoint y: 22, distance: 7.2
copy h2 "[GEOGRAPHIC_DATA], [GEOGRAPHIC_DATA]"
click at [406, 224] on div at bounding box center [432, 209] width 865 height 418
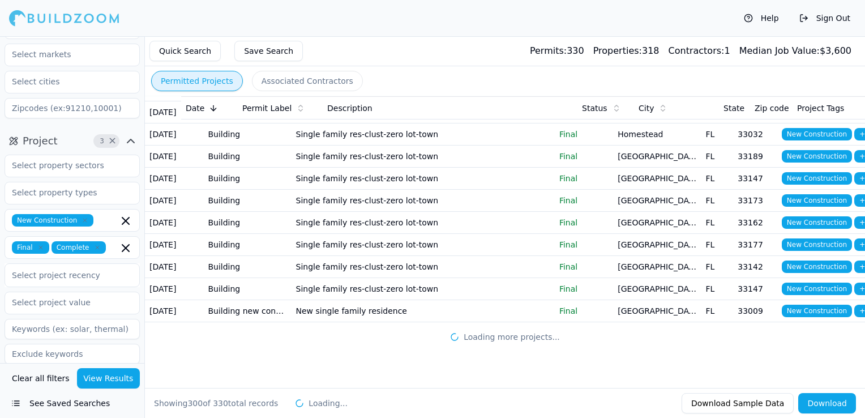
scroll to position [8968, 0]
click at [439, 302] on td "New single family residence" at bounding box center [423, 311] width 263 height 22
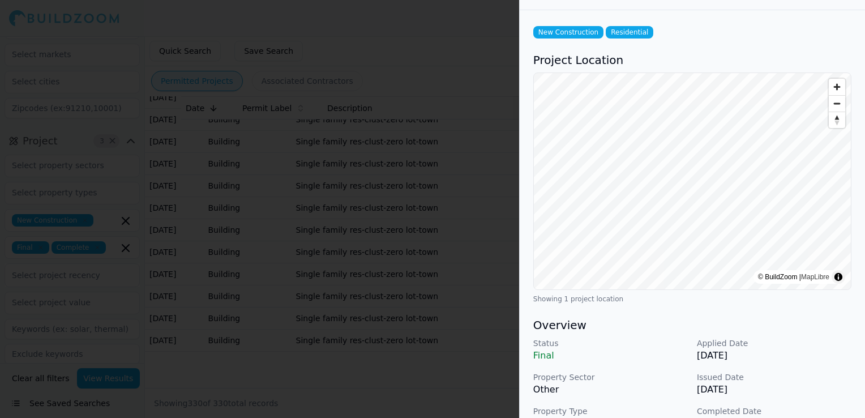
scroll to position [0, 0]
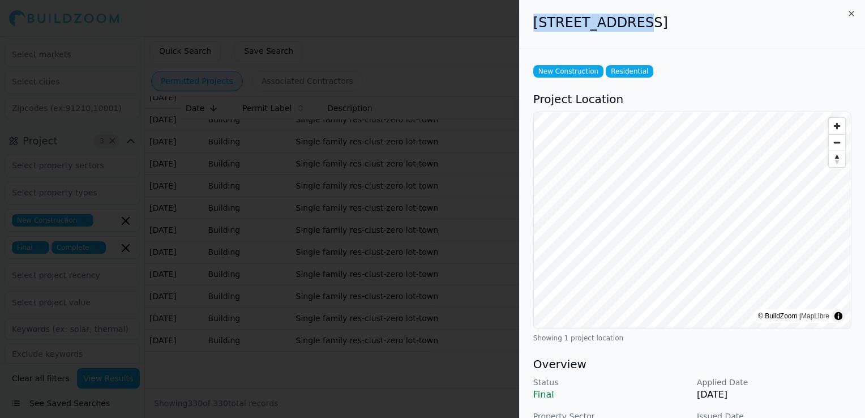
drag, startPoint x: 536, startPoint y: 22, endPoint x: 634, endPoint y: 5, distance: 99.9
click at [634, 5] on div "[STREET_ADDRESS]" at bounding box center [692, 24] width 345 height 49
drag, startPoint x: 634, startPoint y: 5, endPoint x: 621, endPoint y: 21, distance: 20.9
copy h2 "[STREET_ADDRESS]"
drag, startPoint x: 642, startPoint y: 20, endPoint x: 766, endPoint y: 26, distance: 124.2
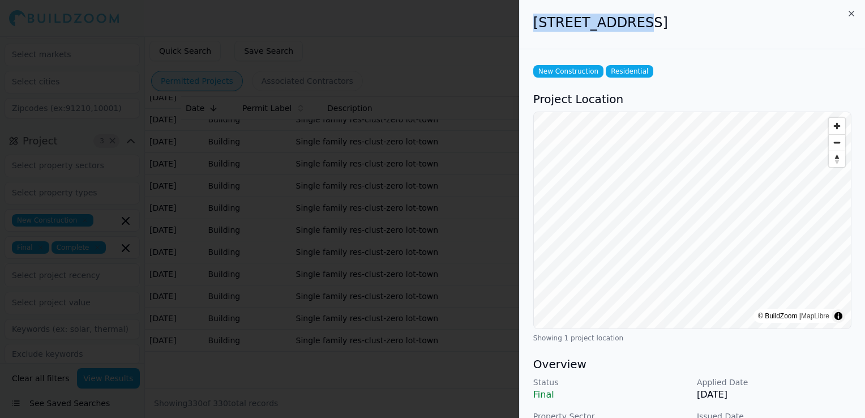
click at [766, 26] on h2 "[STREET_ADDRESS]" at bounding box center [692, 23] width 318 height 18
drag, startPoint x: 766, startPoint y: 26, endPoint x: 757, endPoint y: 24, distance: 9.3
copy h2 "[GEOGRAPHIC_DATA], [GEOGRAPHIC_DATA]"
click at [430, 246] on div at bounding box center [432, 209] width 865 height 418
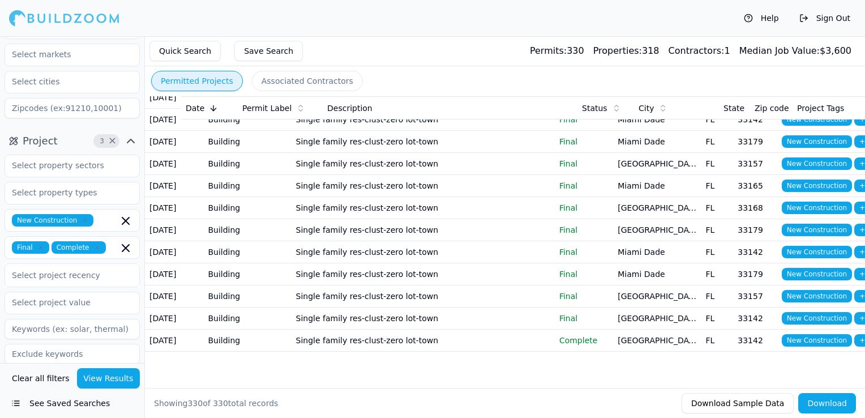
scroll to position [9855, 0]
click at [429, 344] on td "Single family res-clust-zero lot-town" at bounding box center [423, 341] width 263 height 22
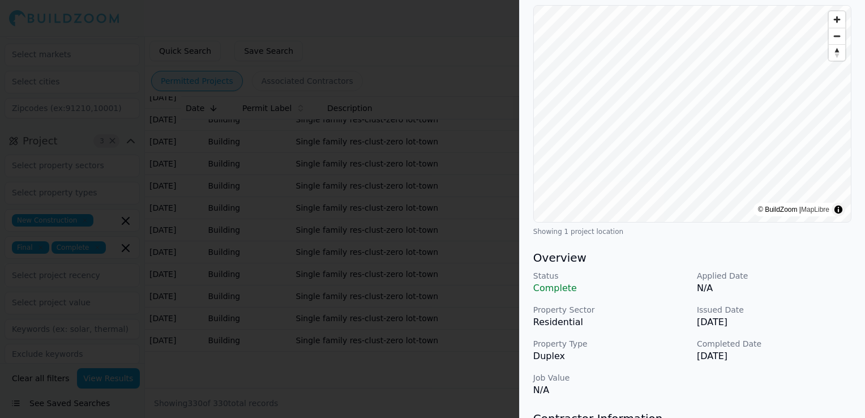
scroll to position [113, 0]
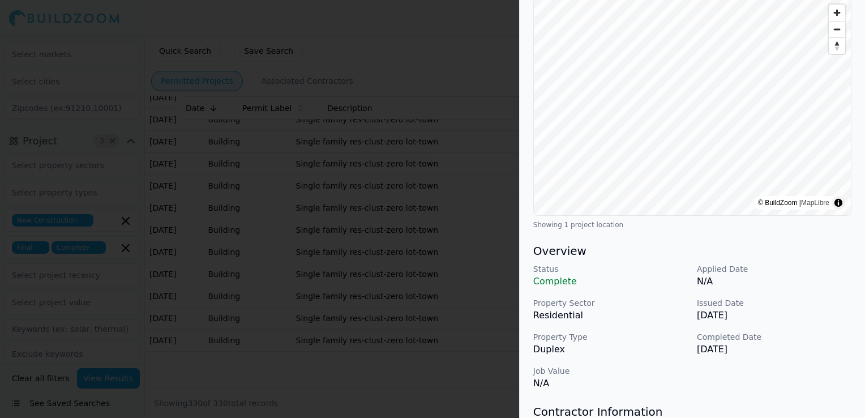
drag, startPoint x: 344, startPoint y: 286, endPoint x: 387, endPoint y: 284, distance: 43.1
click at [360, 287] on div at bounding box center [432, 209] width 865 height 418
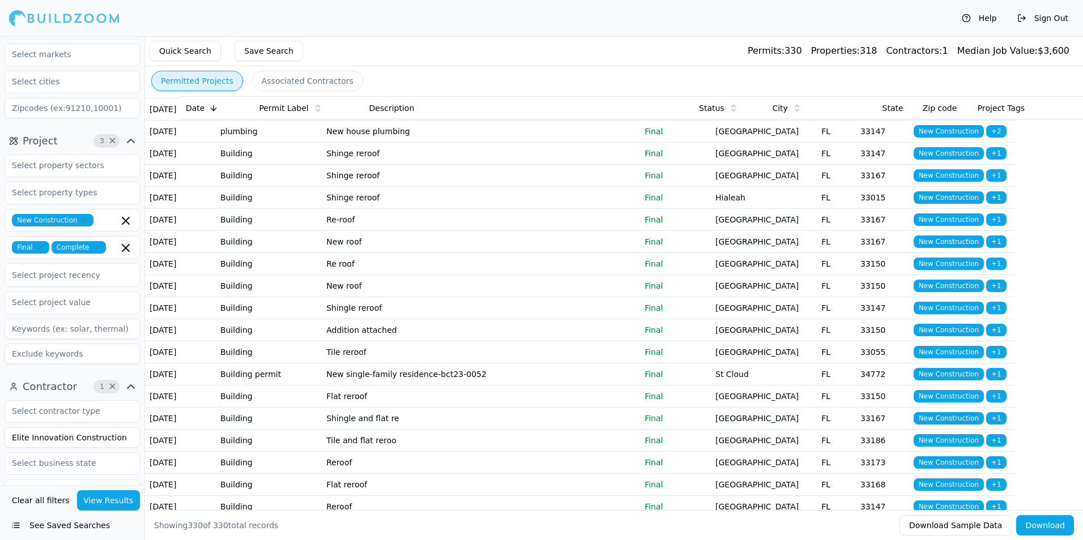
scroll to position [0, 0]
